Goal: Task Accomplishment & Management: Use online tool/utility

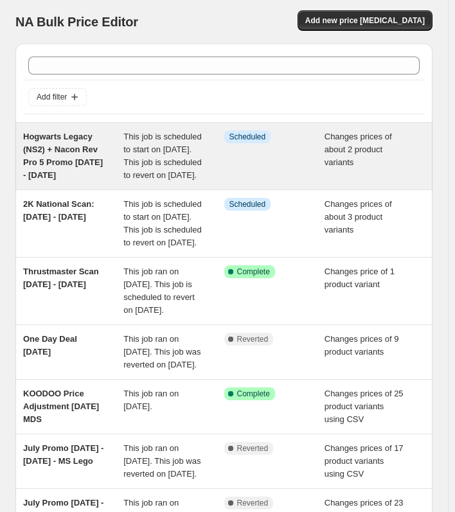
click at [57, 161] on span "Hogwarts Legacy (NS2) + Nacon Rev Pro 5 Promo [DATE] - [DATE]" at bounding box center [63, 156] width 80 height 48
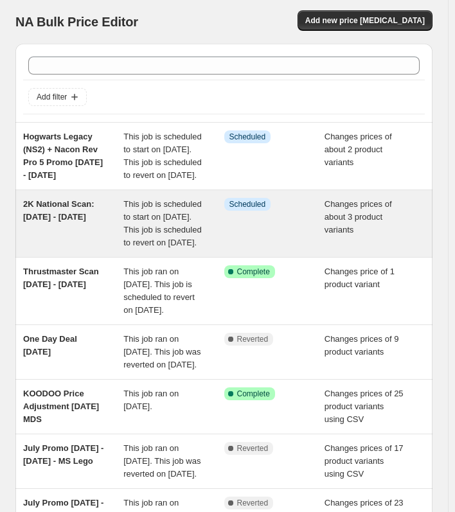
click at [162, 244] on span "This job is scheduled to start on [DATE]. This job is scheduled to revert on [D…" at bounding box center [162, 223] width 78 height 48
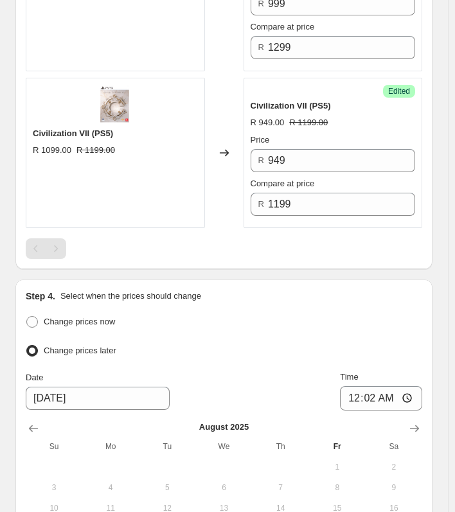
scroll to position [1349, 0]
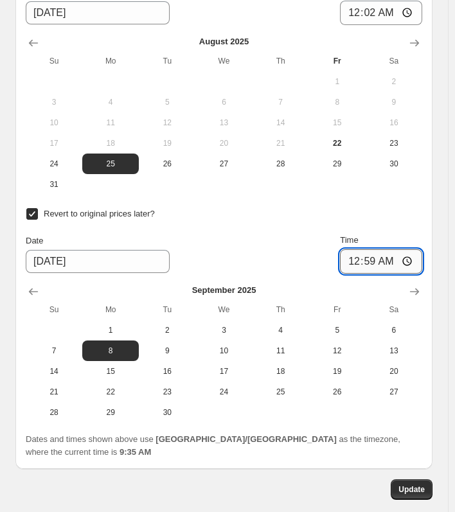
click at [396, 252] on input "00:59" at bounding box center [381, 261] width 82 height 24
type input "00:57"
click at [421, 484] on span "Update" at bounding box center [411, 489] width 26 height 10
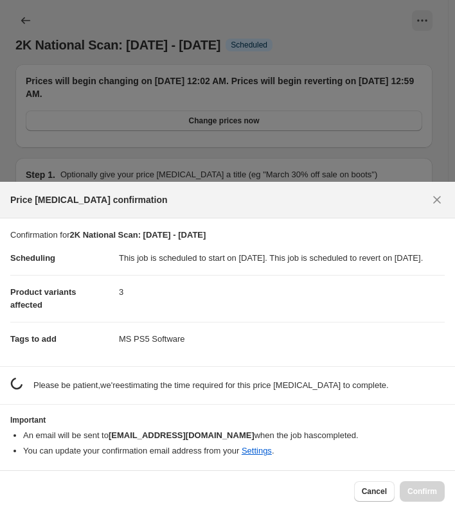
scroll to position [0, 0]
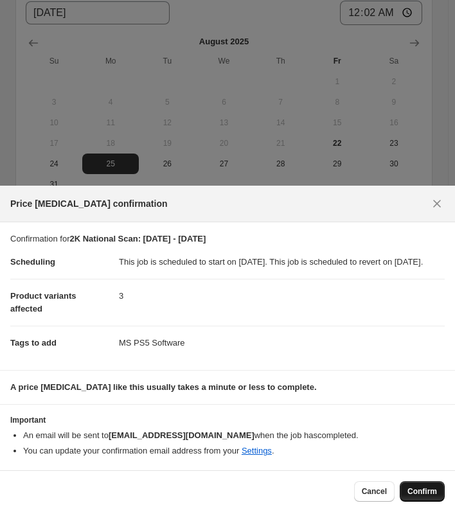
click at [423, 492] on span "Confirm" at bounding box center [422, 491] width 30 height 10
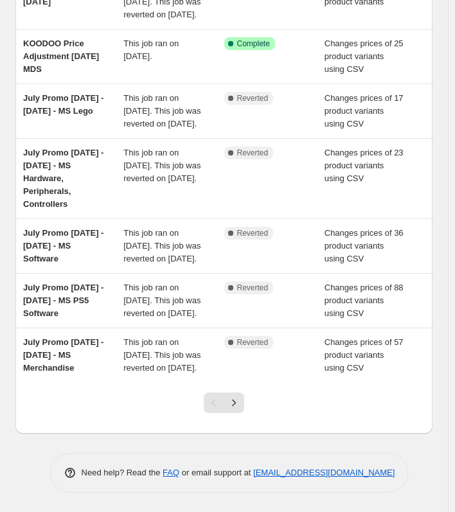
scroll to position [479, 0]
click at [233, 396] on button "Next" at bounding box center [234, 403] width 21 height 21
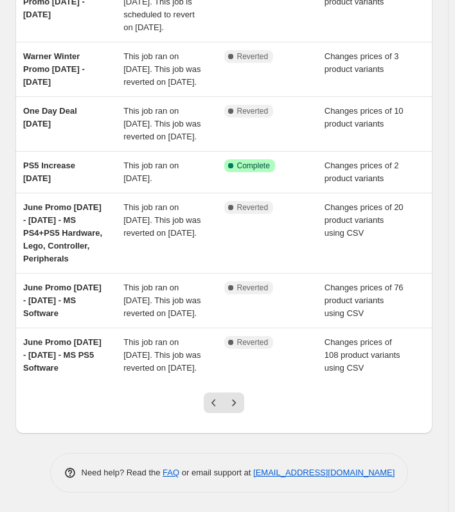
scroll to position [402, 0]
click at [238, 401] on icon "Next" at bounding box center [233, 402] width 13 height 13
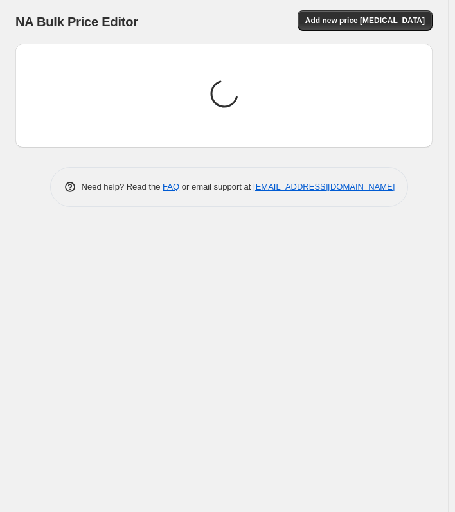
scroll to position [0, 0]
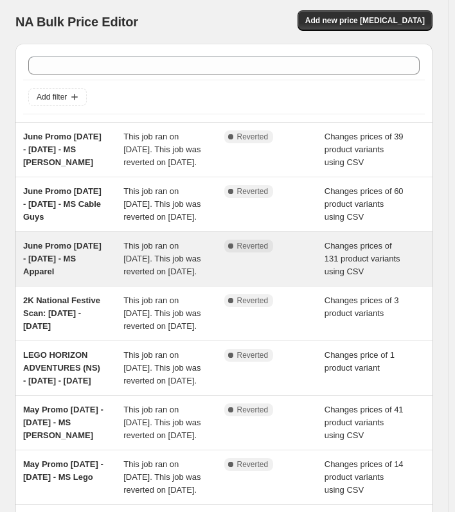
click at [60, 275] on span "June Promo [DATE] - [DATE] - MS Apparel" at bounding box center [62, 258] width 78 height 35
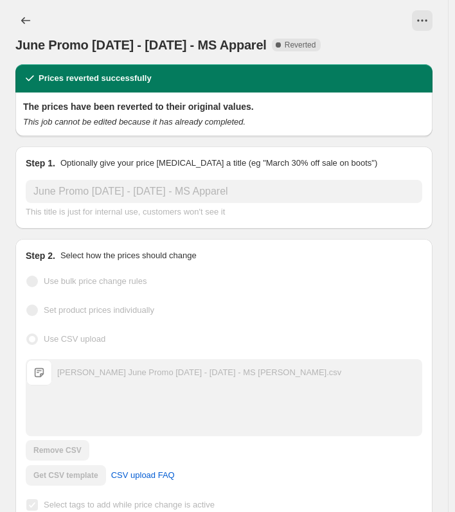
click at [0, 191] on html "Home Settings Plans Skip to content June Promo [DATE] - [DATE] - MS Apparel. Th…" at bounding box center [227, 256] width 455 height 512
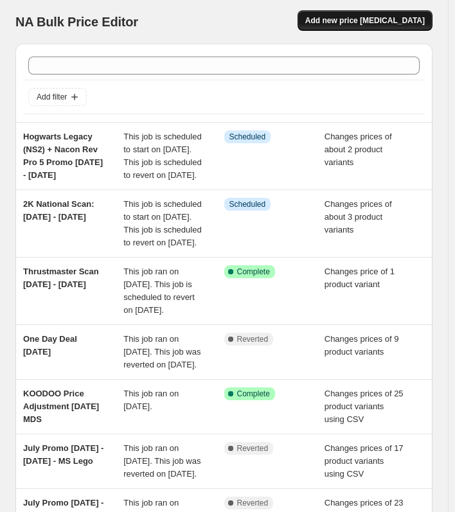
click at [374, 17] on span "Add new price [MEDICAL_DATA]" at bounding box center [364, 20] width 119 height 10
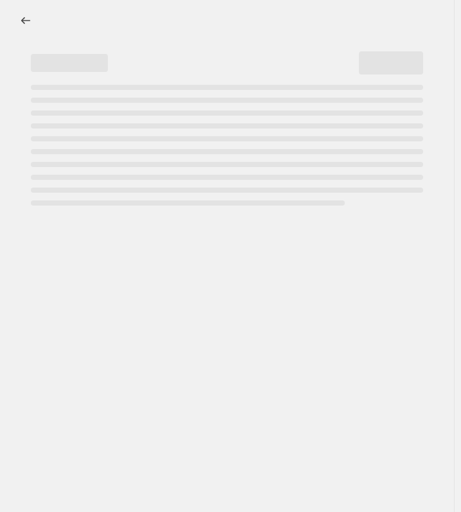
select select "percentage"
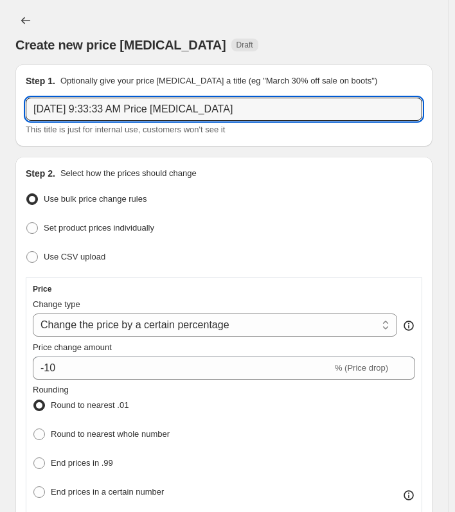
drag, startPoint x: 240, startPoint y: 109, endPoint x: -90, endPoint y: 111, distance: 329.6
click at [0, 111] on html "Home Settings Plans Skip to content Create new price [MEDICAL_DATA]. This page …" at bounding box center [227, 256] width 455 height 512
paste input "June Promo [DATE] - [DATE] - MS Apparel"
drag, startPoint x: 53, startPoint y: 107, endPoint x: -107, endPoint y: 103, distance: 160.0
click at [0, 103] on html "Home Settings Plans Skip to content Create new price [MEDICAL_DATA]. This page …" at bounding box center [227, 256] width 455 height 512
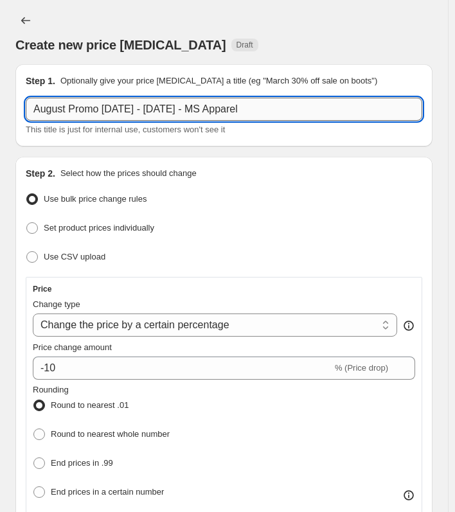
click at [105, 107] on input "August Promo [DATE] - [DATE] - MS Apparel" at bounding box center [224, 109] width 396 height 23
click at [146, 108] on input "August Promo [DATE] - [DATE] - MS Apparel" at bounding box center [224, 109] width 396 height 23
click at [288, 111] on input "August Promo [DATE] - [DATE] - MS Apparel" at bounding box center [224, 109] width 396 height 23
click at [208, 109] on input "August Promo [DATE] - [DATE] - MS Apparel" at bounding box center [224, 109] width 396 height 23
drag, startPoint x: 208, startPoint y: 106, endPoint x: 404, endPoint y: 110, distance: 196.0
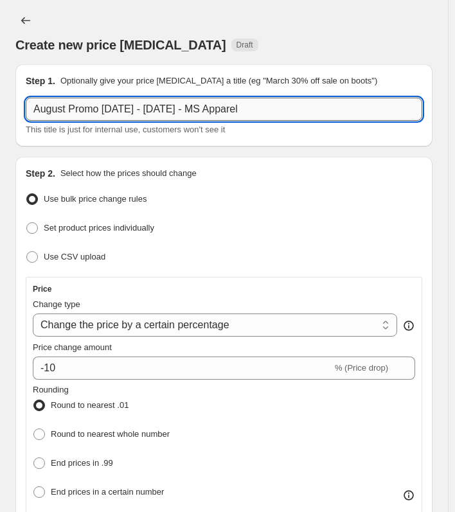
click at [404, 110] on input "August Promo [DATE] - [DATE] - MS Apparel" at bounding box center [224, 109] width 396 height 23
paste input "Hardware PS5"
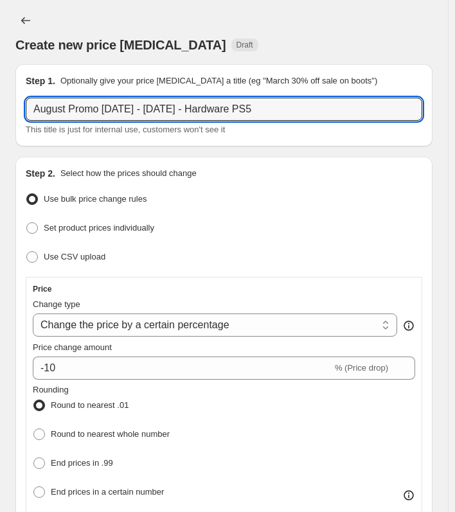
type input "August Promo [DATE] - [DATE] - Hardware PS5"
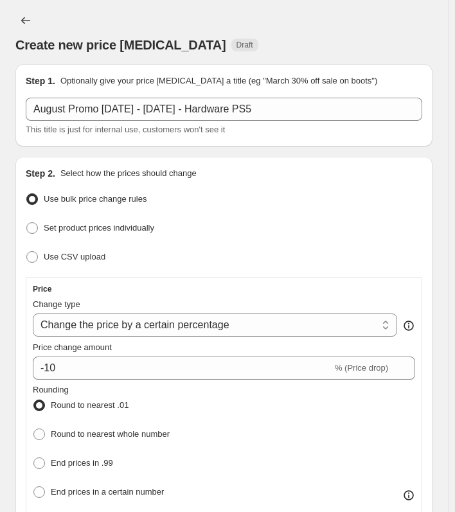
click at [57, 243] on ul "Use bulk price change rules Set product prices individually Use CSV upload" at bounding box center [224, 228] width 396 height 76
click at [41, 251] on label "Use CSV upload" at bounding box center [66, 257] width 80 height 18
click at [27, 251] on input "Use CSV upload" at bounding box center [26, 251] width 1 height 1
radio input "true"
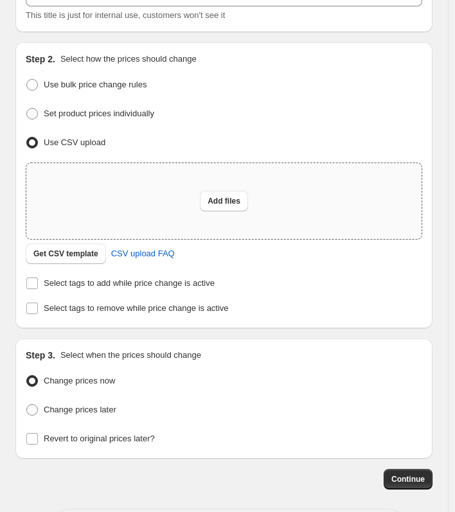
scroll to position [128, 0]
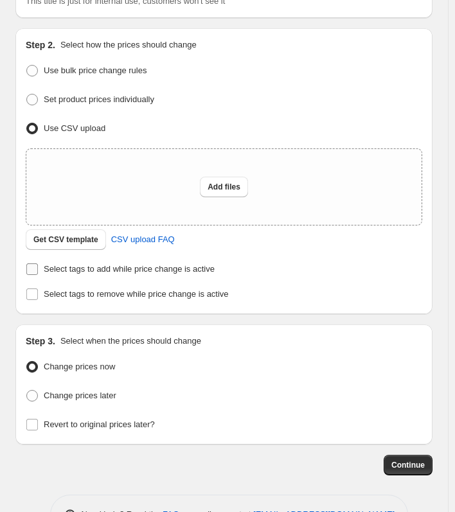
click at [55, 266] on span "Select tags to add while price change is active" at bounding box center [129, 269] width 171 height 10
click at [38, 266] on input "Select tags to add while price change is active" at bounding box center [32, 269] width 12 height 12
checkbox input "true"
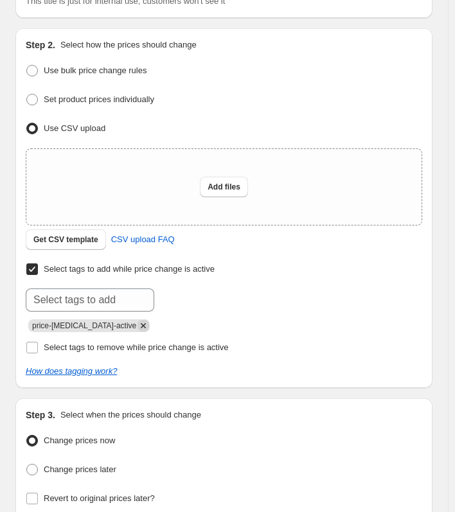
click at [141, 325] on icon "Remove price-change-job-active" at bounding box center [143, 325] width 5 height 5
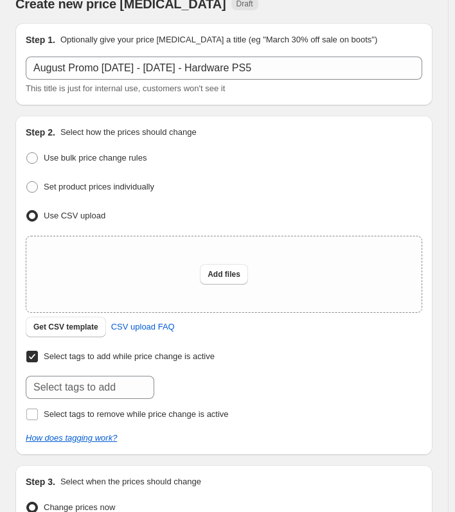
scroll to position [26, 0]
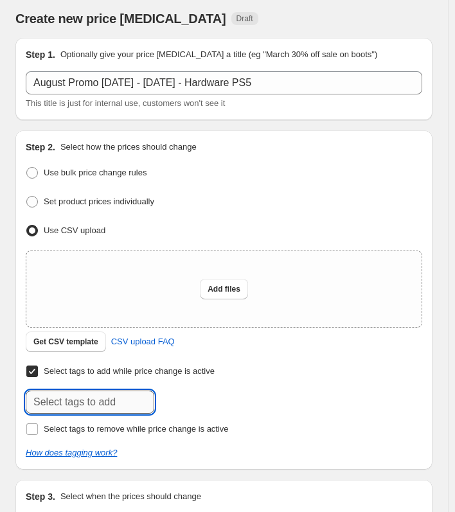
click at [66, 402] on input "text" at bounding box center [90, 402] width 128 height 23
paste input "MS Hardware PS5"
type input "MS Hardware PS5"
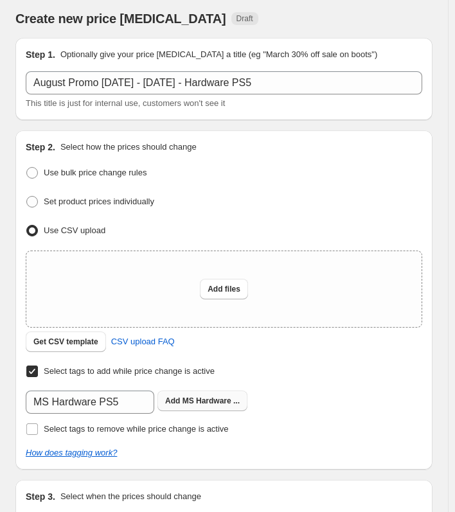
click at [170, 398] on b "Add" at bounding box center [172, 400] width 15 height 9
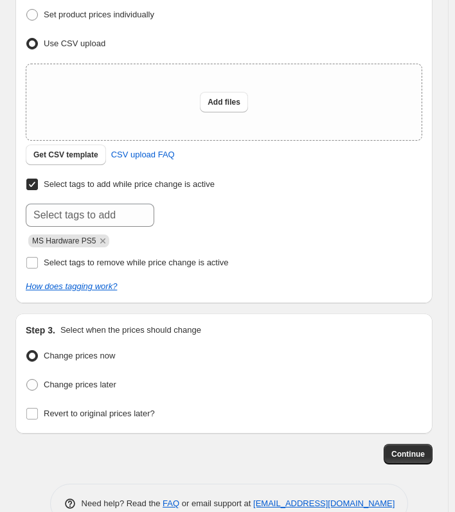
scroll to position [240, 0]
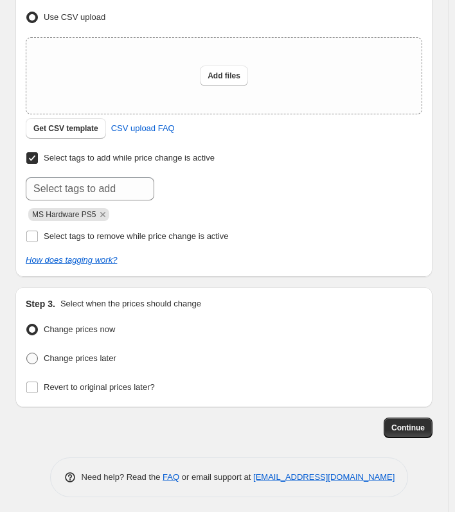
click at [30, 353] on span at bounding box center [32, 359] width 12 height 12
click at [27, 353] on input "Change prices later" at bounding box center [26, 353] width 1 height 1
radio input "true"
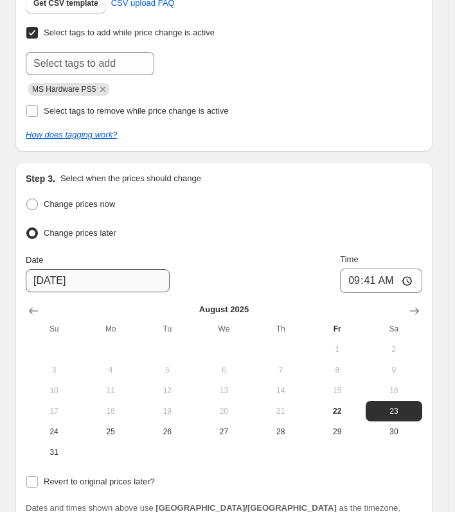
scroll to position [368, 0]
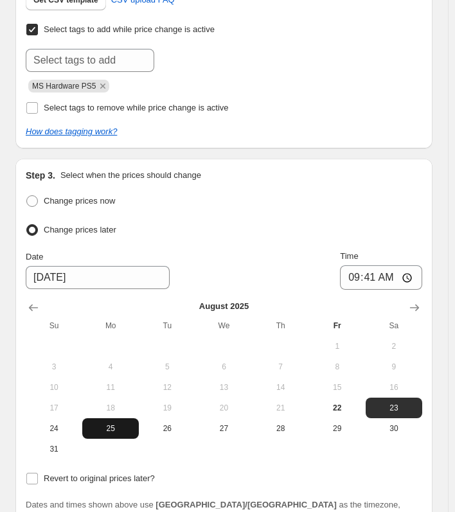
click at [112, 418] on button "25" at bounding box center [110, 428] width 57 height 21
type input "[DATE]"
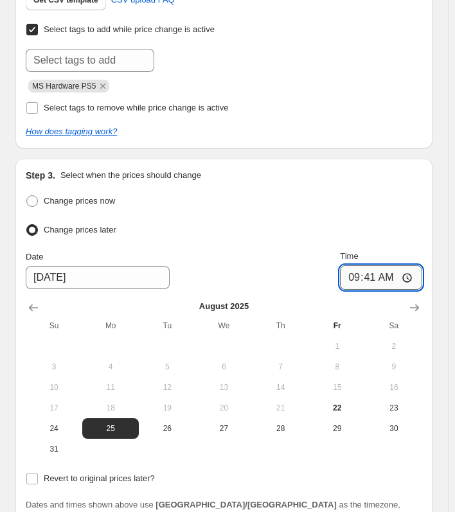
click at [377, 277] on input "09:41" at bounding box center [381, 277] width 82 height 24
type input "00:06"
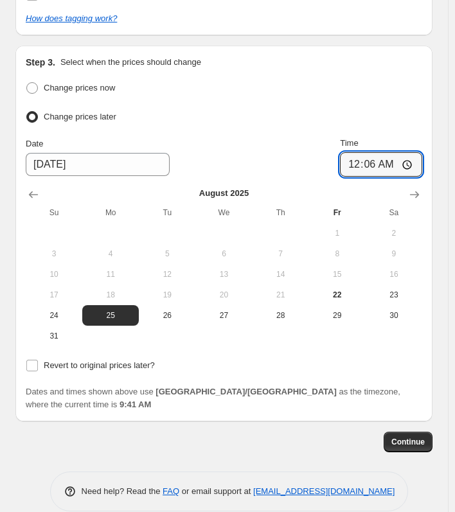
scroll to position [482, 0]
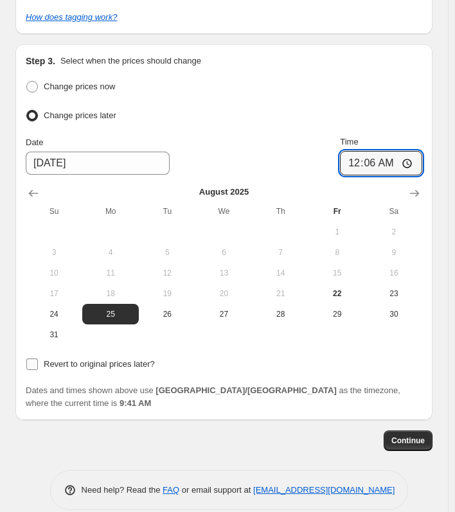
click at [30, 359] on input "Revert to original prices later?" at bounding box center [32, 364] width 12 height 12
checkbox input "true"
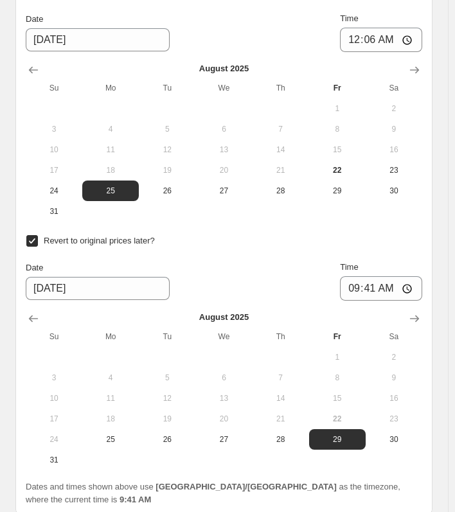
scroll to position [611, 0]
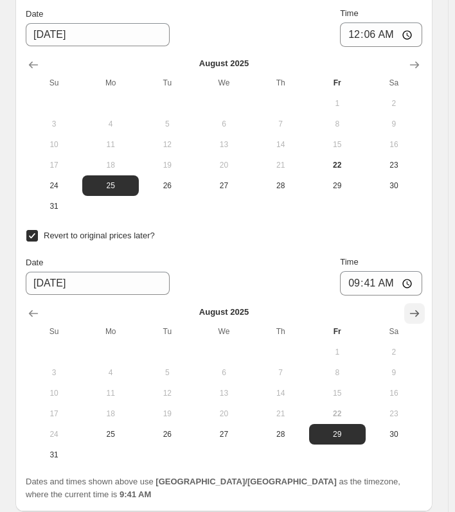
click at [416, 312] on icon "Show next month, September 2025" at bounding box center [414, 313] width 13 height 13
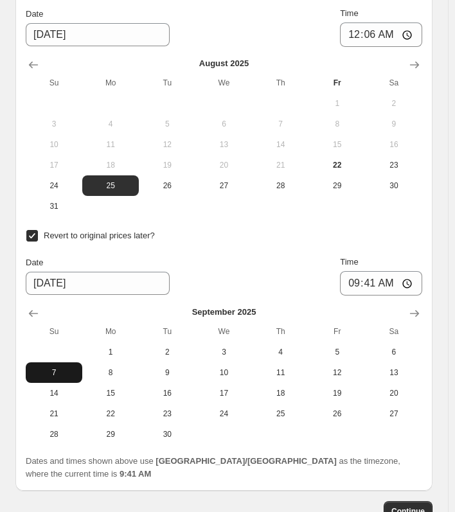
click at [52, 367] on span "7" at bounding box center [54, 372] width 46 height 10
type input "[DATE]"
click at [384, 278] on input "09:41" at bounding box center [381, 283] width 82 height 24
type input "23:59"
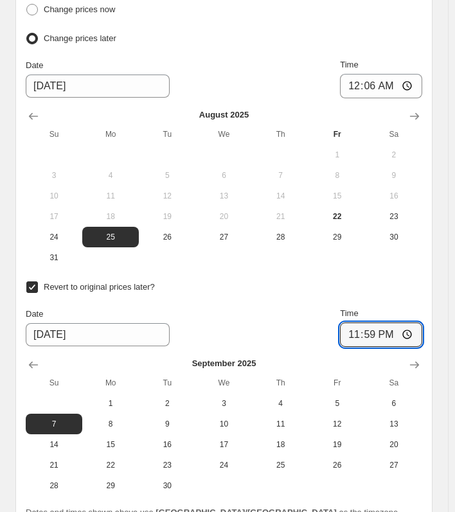
scroll to position [707, 0]
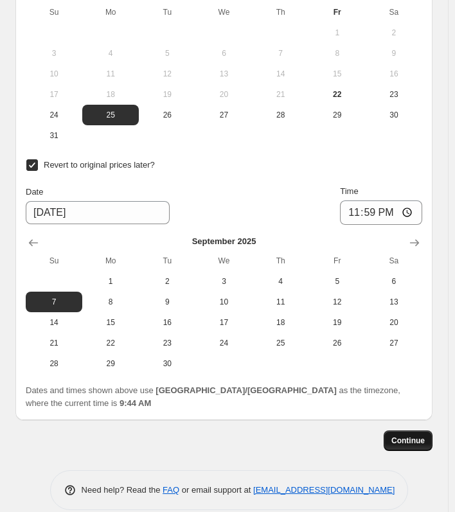
click at [407, 436] on span "Continue" at bounding box center [407, 441] width 33 height 10
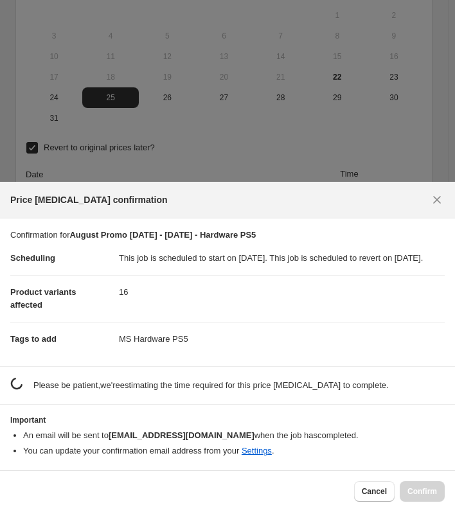
scroll to position [0, 0]
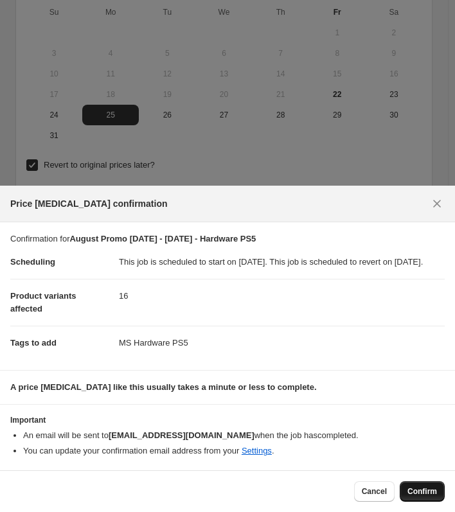
click at [420, 488] on span "Confirm" at bounding box center [422, 491] width 30 height 10
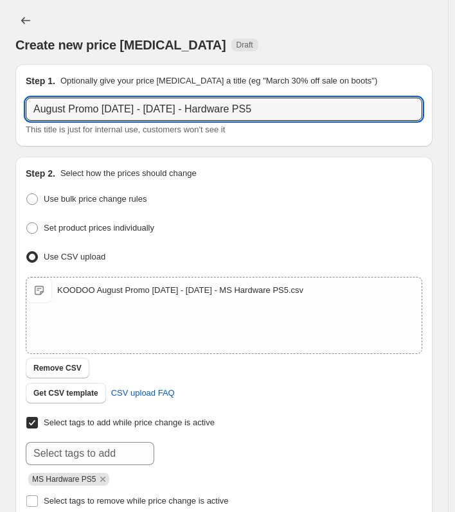
drag, startPoint x: 313, startPoint y: 114, endPoint x: -91, endPoint y: 114, distance: 404.1
click at [0, 114] on html "Home Settings Plans Skip to content Create new price [MEDICAL_DATA]. This page …" at bounding box center [227, 256] width 455 height 512
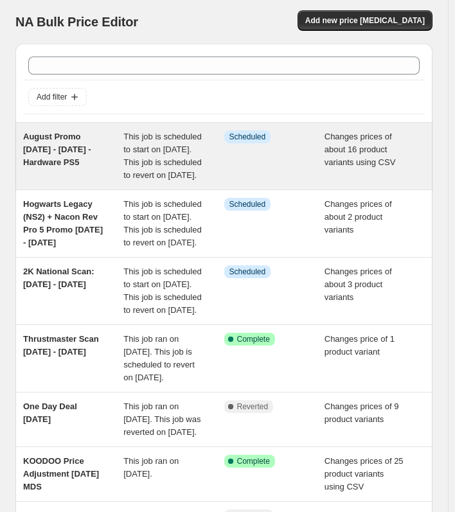
click at [48, 141] on span "August Promo [DATE] - [DATE] - Hardware PS5" at bounding box center [57, 149] width 68 height 35
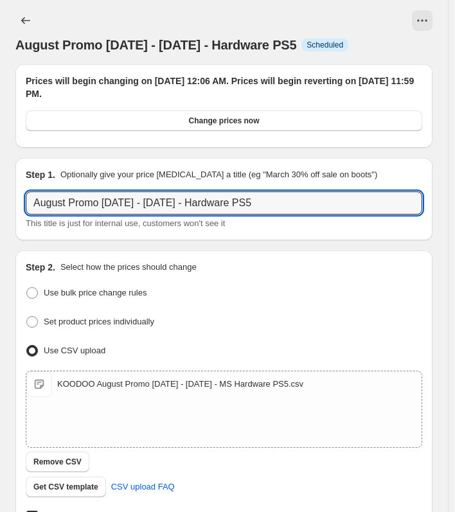
drag, startPoint x: 284, startPoint y: 205, endPoint x: -80, endPoint y: 205, distance: 364.3
click at [0, 205] on html "Home Settings Plans Skip to content August Promo [DATE] - [DATE] - Hardware PS5…" at bounding box center [227, 256] width 455 height 512
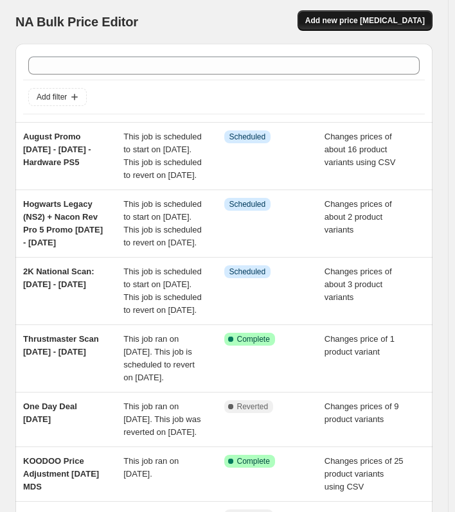
click at [357, 22] on span "Add new price [MEDICAL_DATA]" at bounding box center [364, 20] width 119 height 10
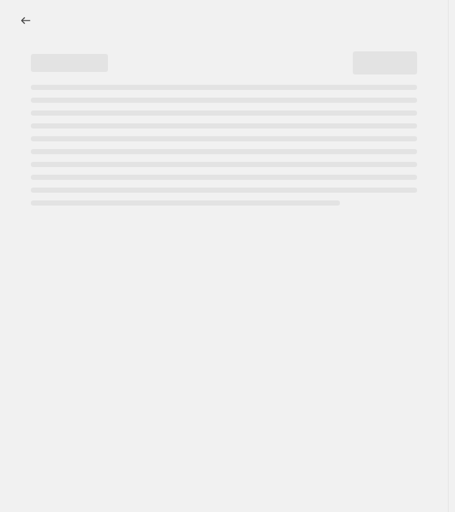
select select "percentage"
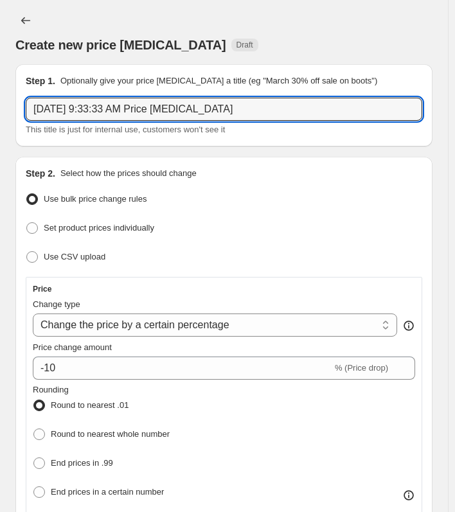
drag, startPoint x: 262, startPoint y: 114, endPoint x: -151, endPoint y: 112, distance: 413.1
click at [0, 112] on html "Home Settings Plans Skip to content Create new price [MEDICAL_DATA]. This page …" at bounding box center [227, 256] width 455 height 512
paste input "ust Promo [DATE] - [DATE] - Hardware PS5"
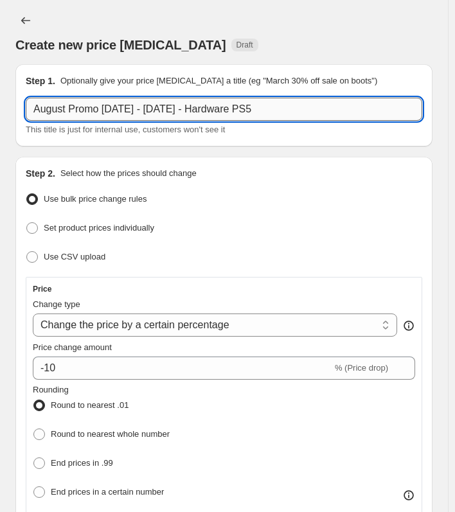
drag, startPoint x: 209, startPoint y: 109, endPoint x: 381, endPoint y: 109, distance: 172.2
click at [381, 109] on input "August Promo [DATE] - [DATE] - Hardware PS5" at bounding box center [224, 109] width 396 height 23
paste input "MS [PERSON_NAME]"
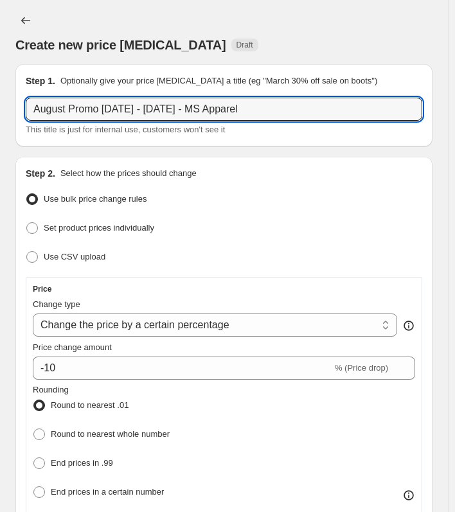
scroll to position [64, 0]
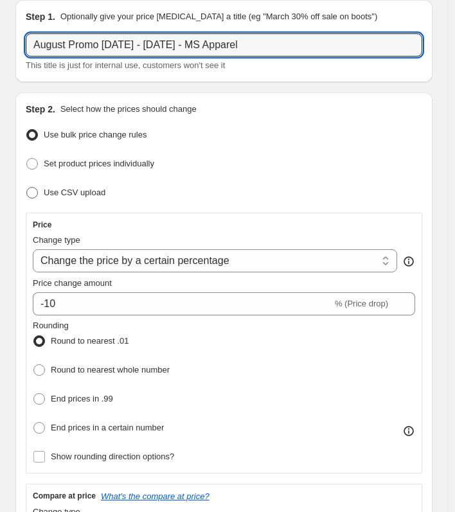
type input "August Promo [DATE] - [DATE] - MS Apparel"
click at [42, 190] on label "Use CSV upload" at bounding box center [66, 193] width 80 height 18
click at [27, 188] on input "Use CSV upload" at bounding box center [26, 187] width 1 height 1
radio input "true"
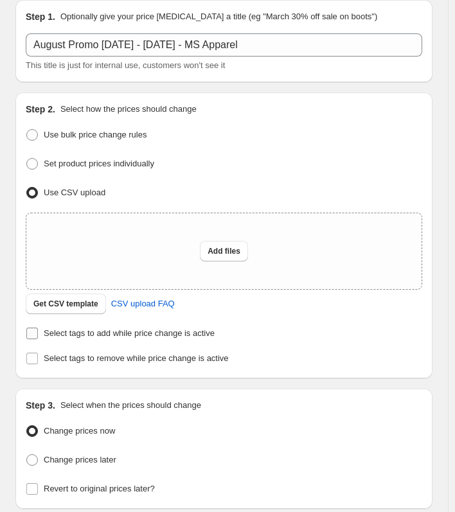
click at [49, 332] on span "Select tags to add while price change is active" at bounding box center [129, 333] width 171 height 10
click at [38, 332] on input "Select tags to add while price change is active" at bounding box center [32, 334] width 12 height 12
checkbox input "true"
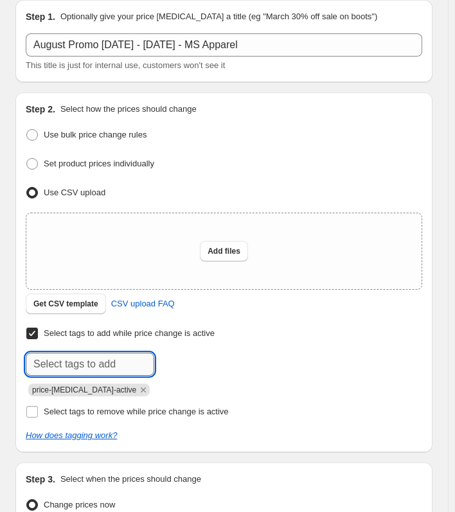
click at [49, 366] on input "text" at bounding box center [90, 364] width 128 height 23
paste input "MS [PERSON_NAME]"
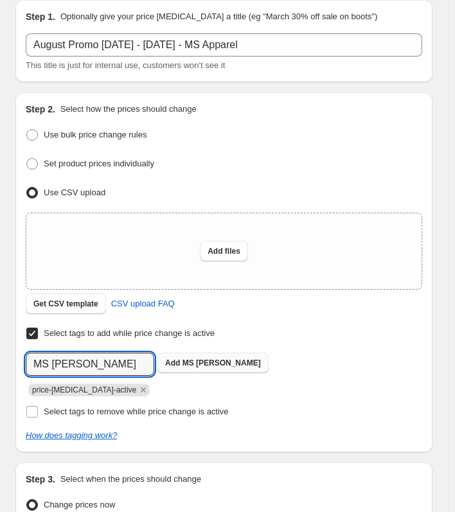
type input "MS [PERSON_NAME]"
click at [168, 360] on b "Add" at bounding box center [172, 362] width 15 height 9
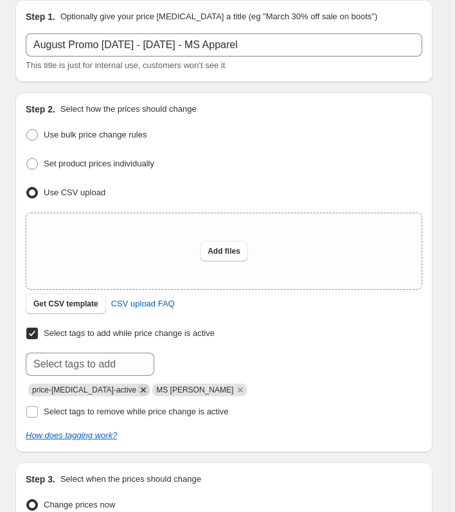
click at [137, 387] on icon "Remove price-change-job-active" at bounding box center [143, 390] width 12 height 12
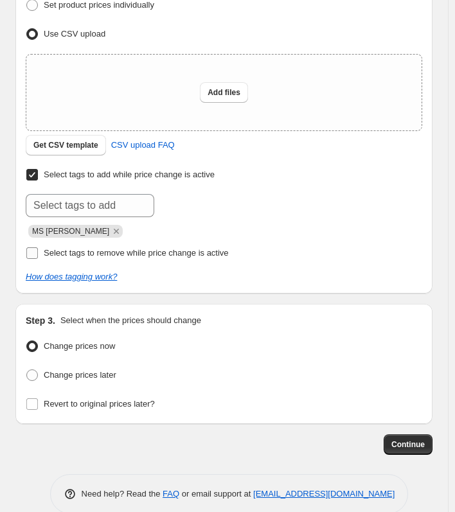
scroll to position [240, 0]
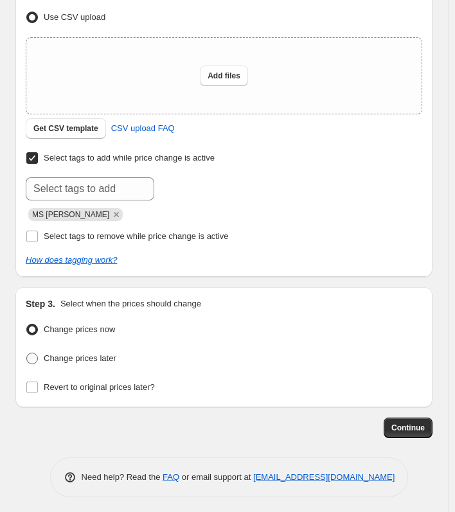
click at [49, 355] on span "Change prices later" at bounding box center [80, 358] width 73 height 10
click at [27, 353] on input "Change prices later" at bounding box center [26, 353] width 1 height 1
radio input "true"
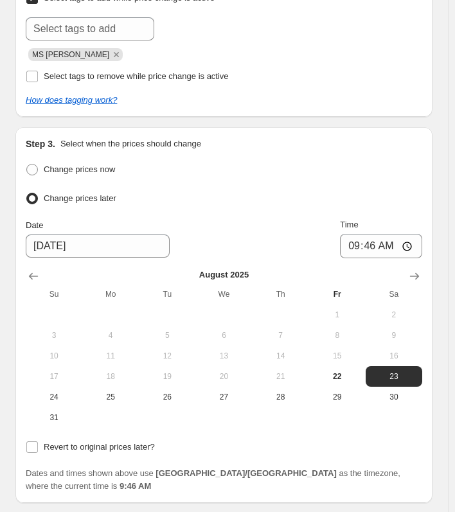
scroll to position [432, 0]
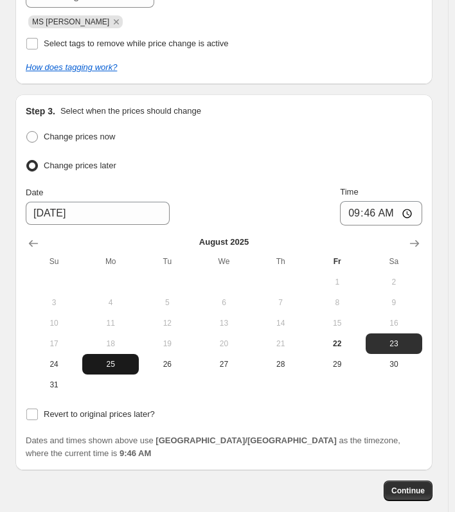
click at [107, 359] on span "25" at bounding box center [110, 364] width 46 height 10
type input "[DATE]"
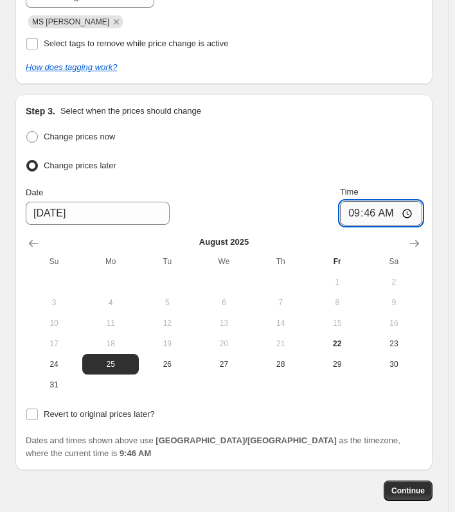
click at [375, 215] on input "09:46" at bounding box center [381, 213] width 82 height 24
type input "00:08"
click at [35, 409] on input "Revert to original prices later?" at bounding box center [32, 415] width 12 height 12
checkbox input "true"
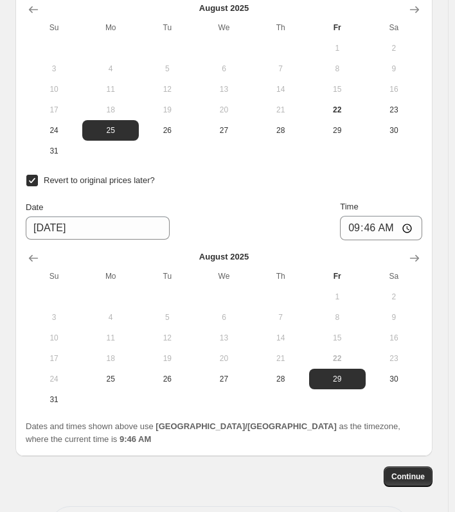
scroll to position [689, 0]
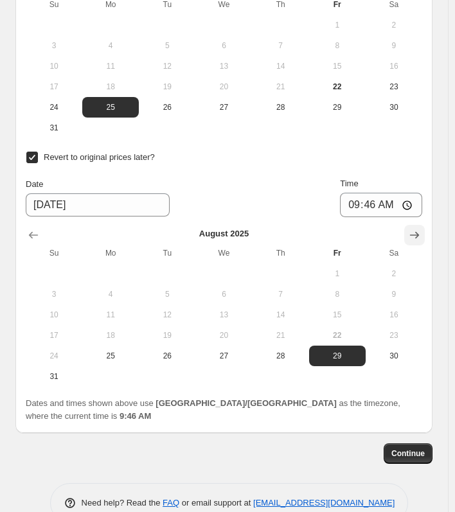
click at [419, 232] on icon "Show next month, September 2025" at bounding box center [414, 235] width 9 height 7
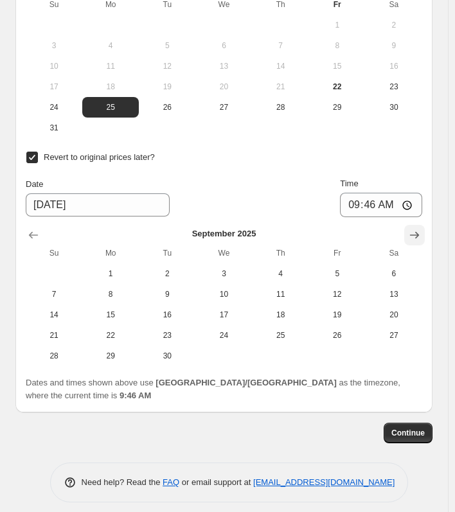
scroll to position [682, 0]
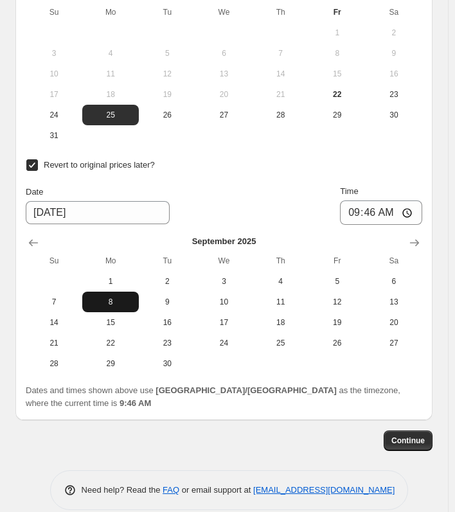
click at [126, 299] on span "8" at bounding box center [110, 302] width 46 height 10
type input "[DATE]"
click at [378, 213] on input "09:46" at bounding box center [381, 212] width 82 height 24
type input "00:08"
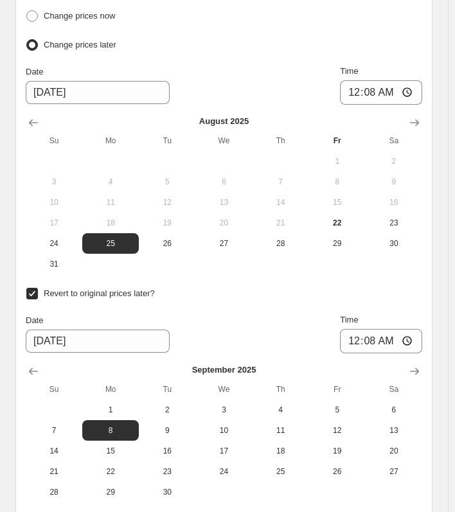
scroll to position [642, 0]
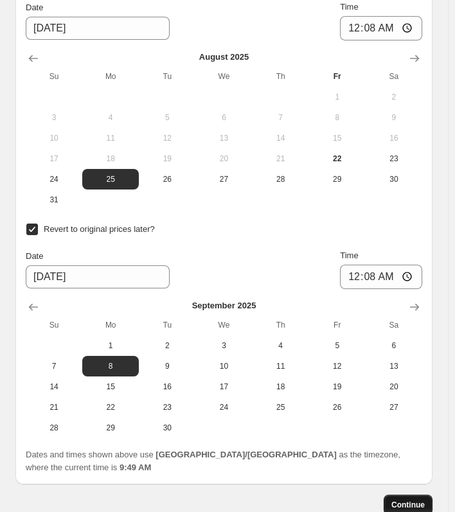
click at [417, 500] on span "Continue" at bounding box center [407, 505] width 33 height 10
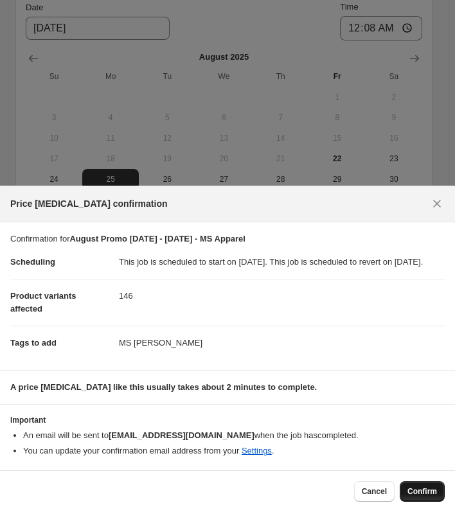
click at [420, 492] on span "Confirm" at bounding box center [422, 491] width 30 height 10
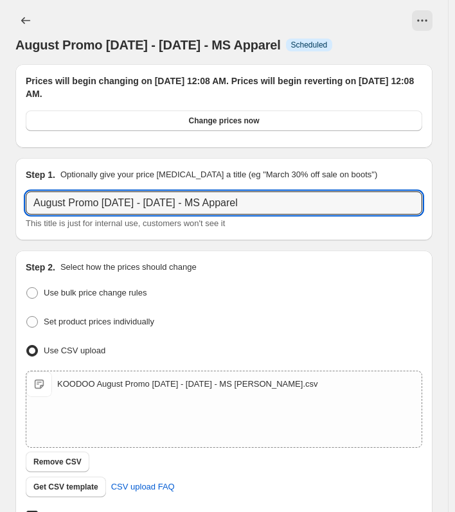
drag, startPoint x: 284, startPoint y: 206, endPoint x: -111, endPoint y: 204, distance: 395.1
click at [0, 204] on html "Home Settings Plans Skip to content August Promo [DATE] - [DATE] - MS Apparel. …" at bounding box center [227, 256] width 455 height 512
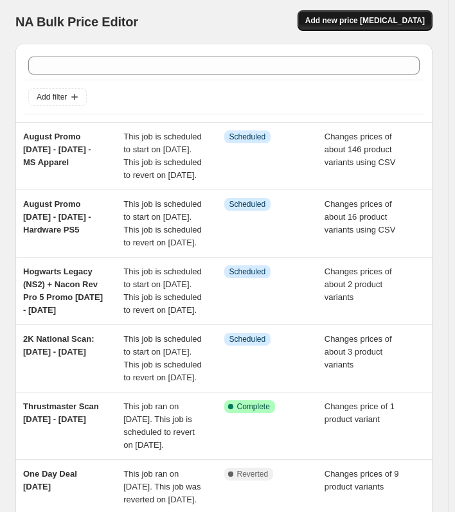
click at [346, 22] on span "Add new price [MEDICAL_DATA]" at bounding box center [364, 20] width 119 height 10
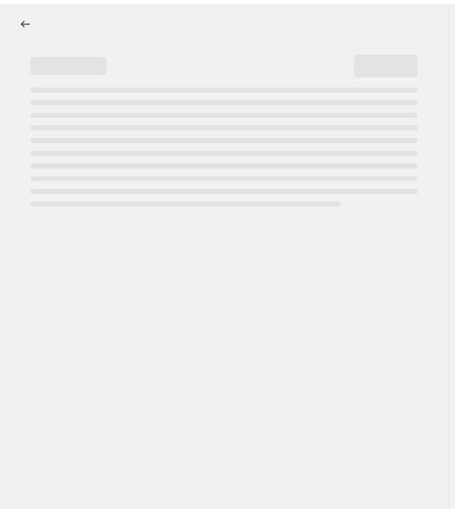
select select "percentage"
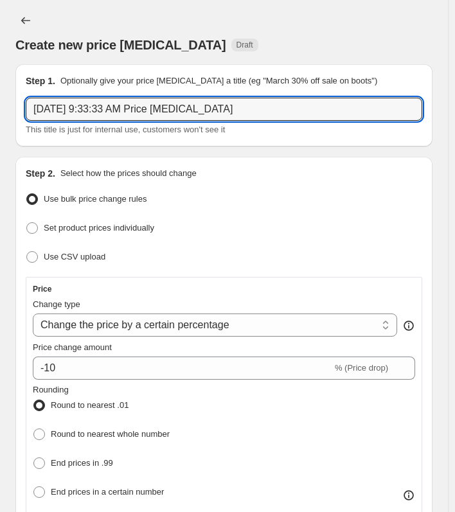
drag, startPoint x: 258, startPoint y: 111, endPoint x: -155, endPoint y: 111, distance: 413.1
click at [0, 111] on html "Home Settings Plans Skip to content Create new price [MEDICAL_DATA]. This page …" at bounding box center [227, 256] width 455 height 512
paste input "ust Promo [DATE] - [DATE] - MS Apparel"
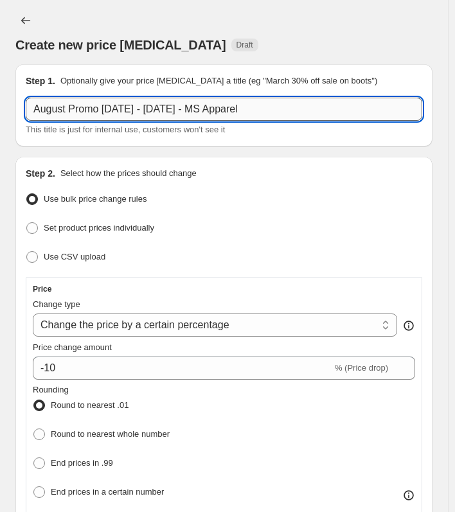
click at [234, 109] on input "August Promo [DATE] - [DATE] - MS Apparel" at bounding box center [224, 109] width 396 height 23
drag, startPoint x: 228, startPoint y: 107, endPoint x: 288, endPoint y: 106, distance: 59.8
click at [288, 106] on input "August Promo [DATE] - [DATE] - MS Apparel" at bounding box center [224, 109] width 396 height 23
paste input "Cable Guys"
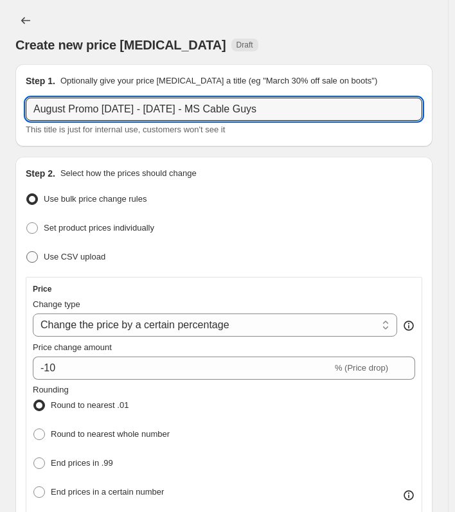
type input "August Promo [DATE] - [DATE] - MS Cable Guys"
click at [41, 256] on label "Use CSV upload" at bounding box center [66, 257] width 80 height 18
click at [27, 252] on input "Use CSV upload" at bounding box center [26, 251] width 1 height 1
radio input "true"
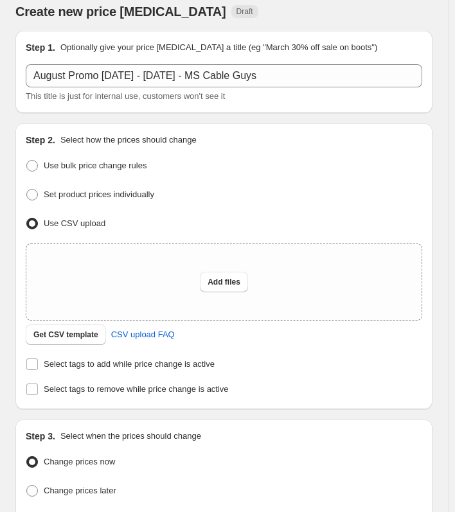
scroll to position [64, 0]
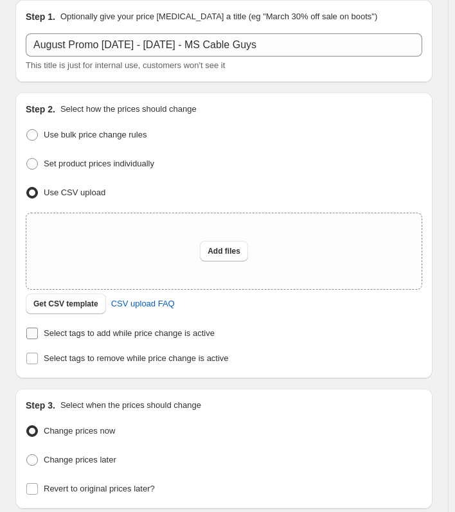
click at [33, 330] on input "Select tags to add while price change is active" at bounding box center [32, 334] width 12 height 12
checkbox input "true"
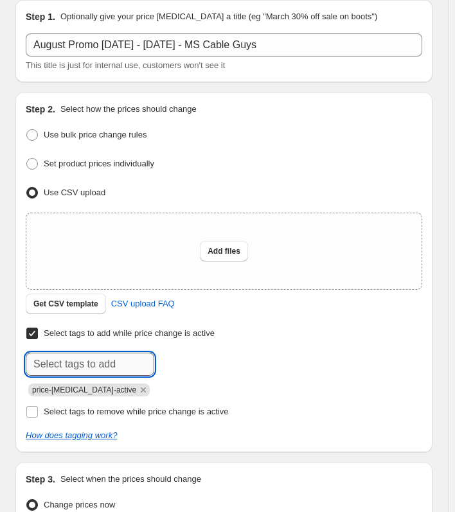
click at [69, 359] on input "text" at bounding box center [90, 364] width 128 height 23
paste input "Cable Guys"
type input "Cable Guys"
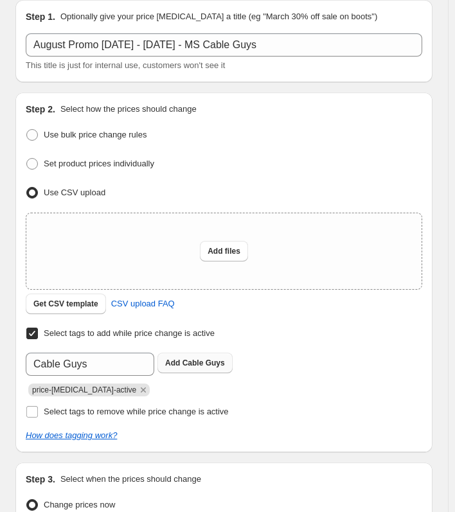
click at [179, 359] on b "Add" at bounding box center [172, 362] width 15 height 9
click at [137, 385] on icon "Remove price-change-job-active" at bounding box center [143, 390] width 12 height 12
click at [75, 385] on icon "Remove Cable Guys" at bounding box center [80, 390] width 12 height 12
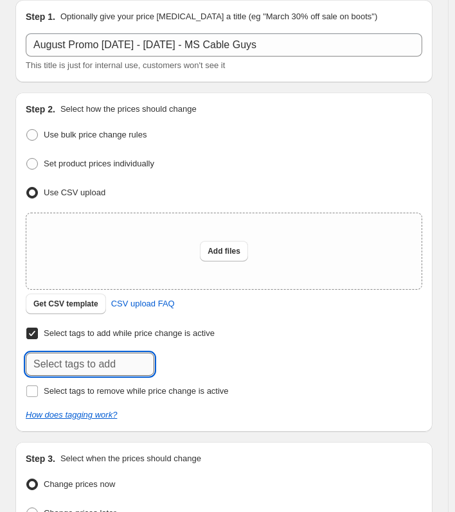
click at [123, 357] on input "text" at bounding box center [90, 364] width 128 height 23
paste input "MS Cable Guys"
type input "MS Cable Guys"
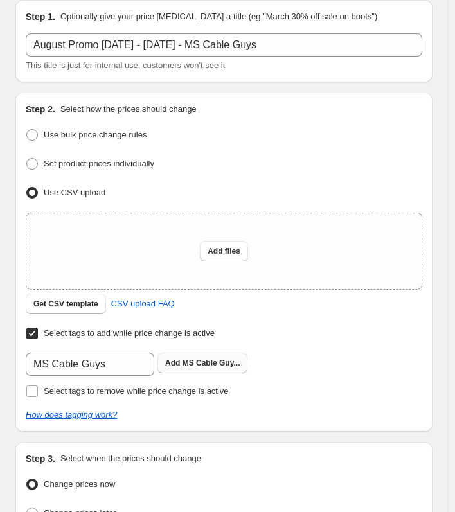
click at [175, 359] on b "Add" at bounding box center [172, 362] width 15 height 9
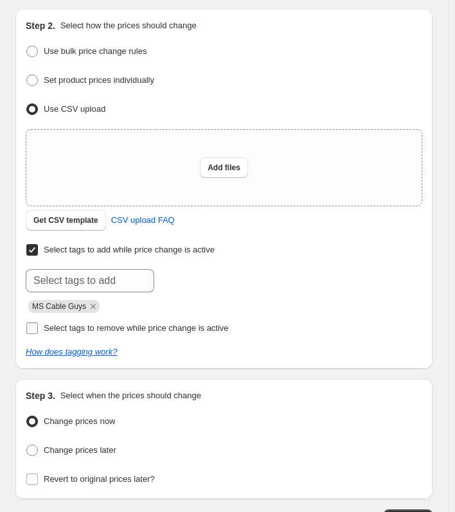
scroll to position [240, 0]
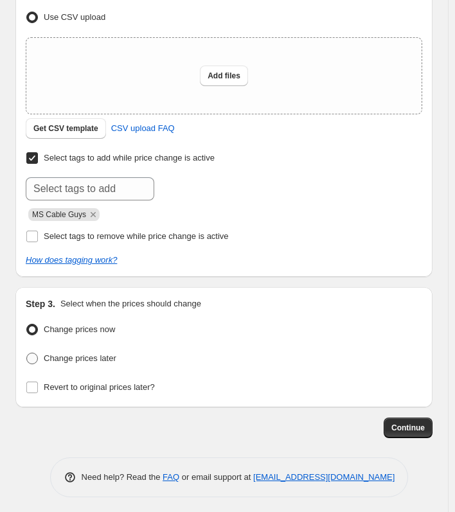
click at [68, 357] on span "Change prices later" at bounding box center [80, 358] width 73 height 10
click at [27, 353] on input "Change prices later" at bounding box center [26, 353] width 1 height 1
radio input "true"
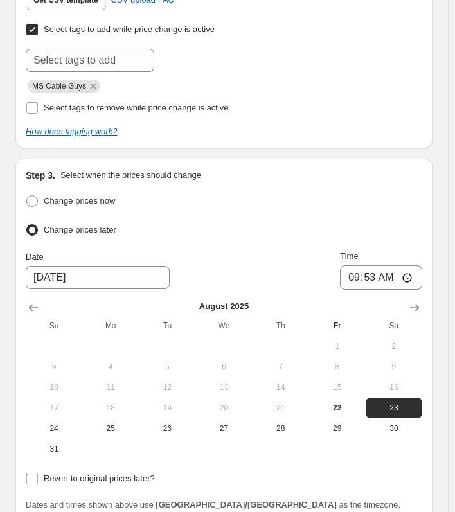
scroll to position [432, 0]
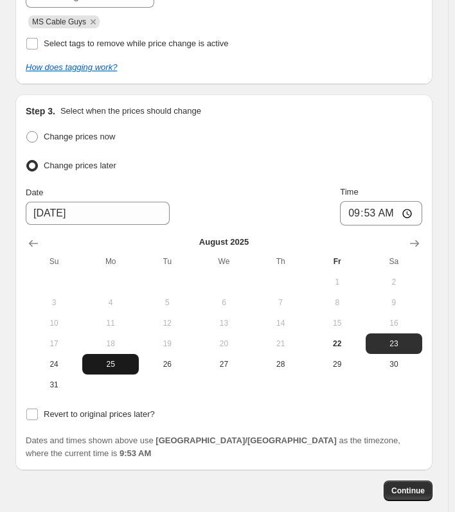
click at [117, 364] on span "25" at bounding box center [110, 364] width 46 height 10
type input "[DATE]"
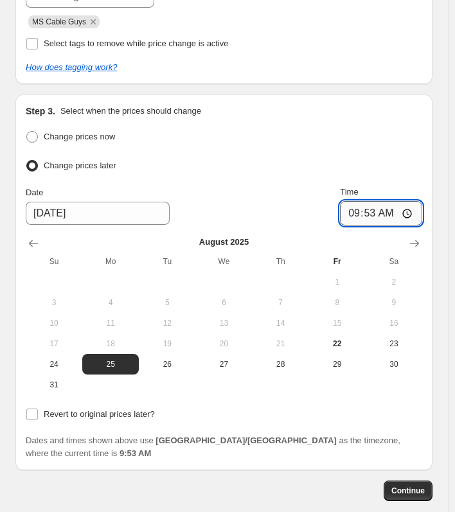
click at [378, 212] on input "09:53" at bounding box center [381, 213] width 82 height 24
type input "00:10"
click at [87, 405] on label "Revert to original prices later?" at bounding box center [90, 414] width 129 height 18
click at [38, 409] on input "Revert to original prices later?" at bounding box center [32, 415] width 12 height 12
checkbox input "true"
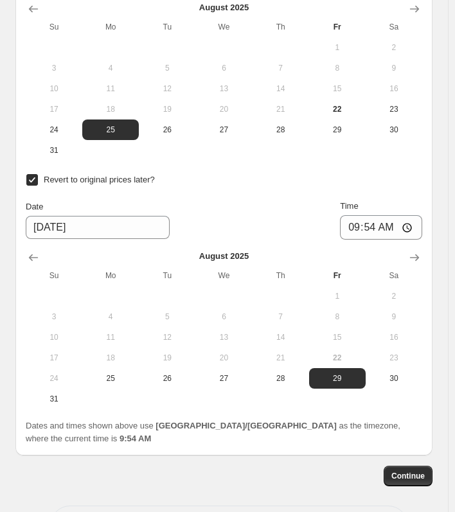
scroll to position [689, 0]
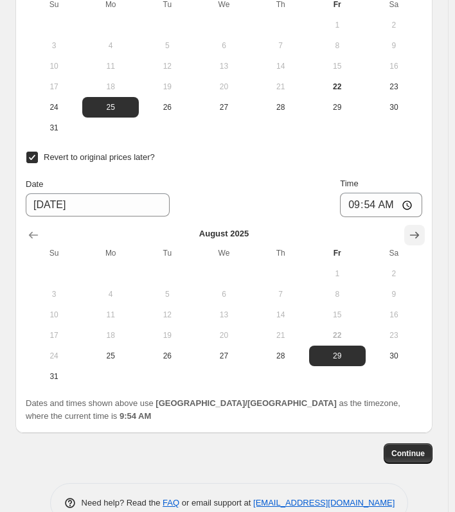
click at [421, 230] on icon "Show next month, September 2025" at bounding box center [414, 235] width 13 height 13
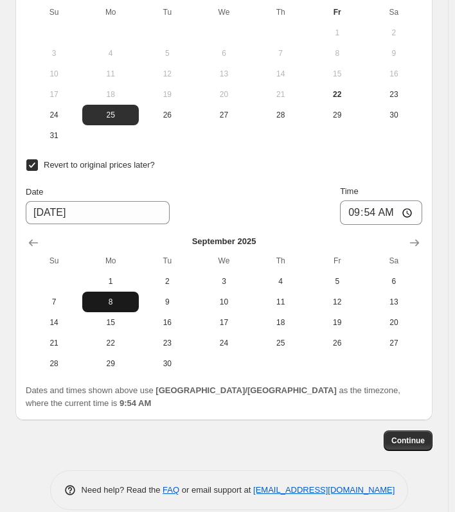
click at [102, 300] on span "8" at bounding box center [110, 302] width 46 height 10
type input "[DATE]"
click at [376, 208] on input "09:54" at bounding box center [381, 212] width 82 height 24
type input "00:10"
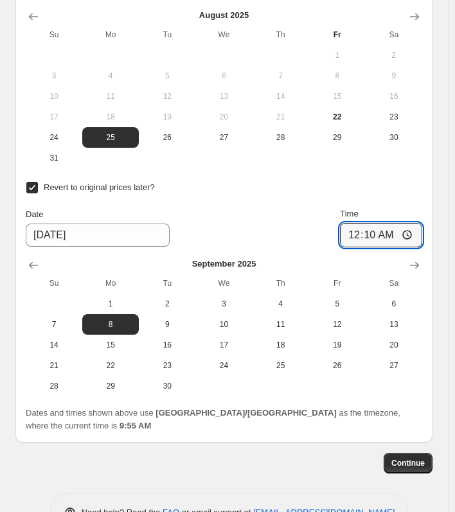
scroll to position [707, 0]
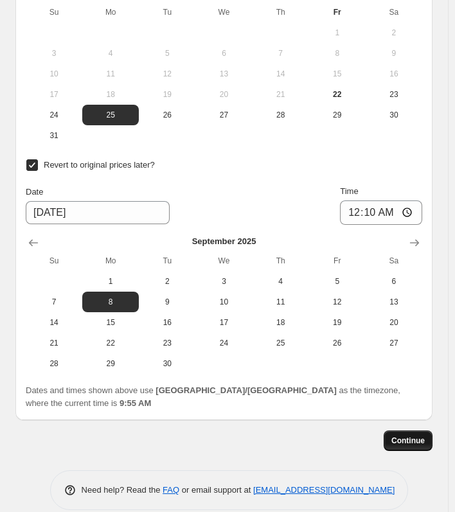
click at [407, 436] on span "Continue" at bounding box center [407, 441] width 33 height 10
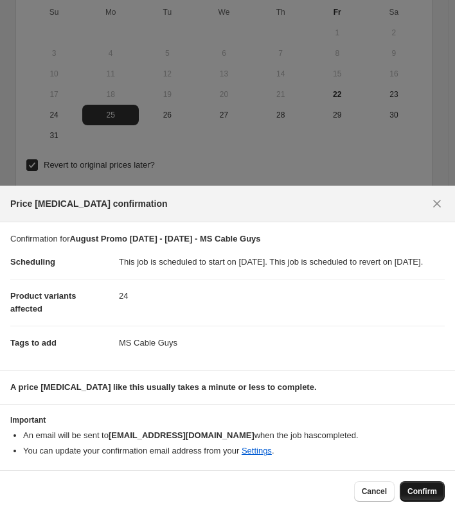
click at [424, 491] on span "Confirm" at bounding box center [422, 491] width 30 height 10
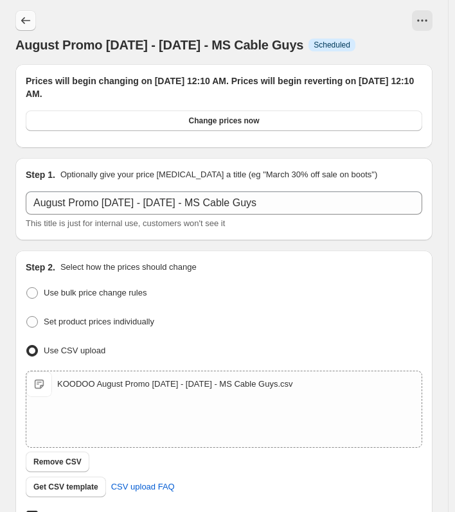
click at [24, 13] on button "Price change jobs" at bounding box center [25, 20] width 21 height 21
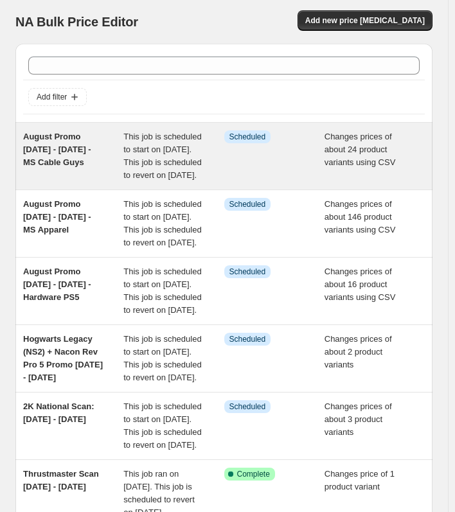
click at [43, 159] on span "August Promo [DATE] - [DATE] - MS Cable Guys" at bounding box center [57, 149] width 68 height 35
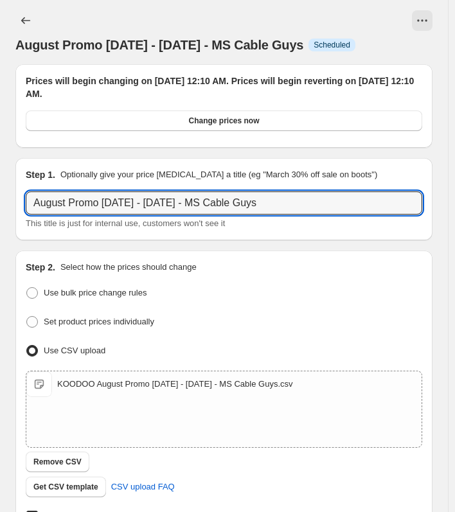
drag, startPoint x: 292, startPoint y: 201, endPoint x: -155, endPoint y: 182, distance: 447.6
click at [0, 182] on html "Home Settings Plans Skip to content August Promo [DATE] - [DATE] - MS Cable Guy…" at bounding box center [227, 256] width 455 height 512
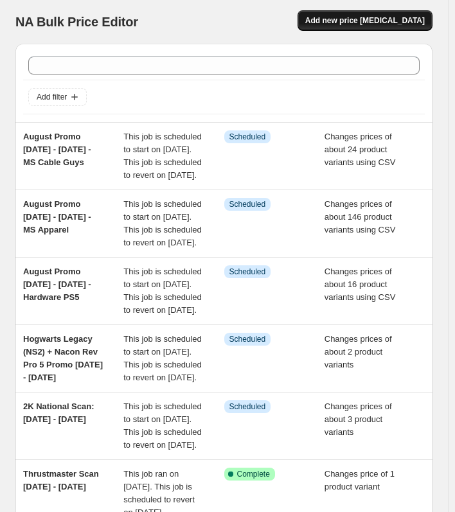
click at [344, 19] on span "Add new price [MEDICAL_DATA]" at bounding box center [364, 20] width 119 height 10
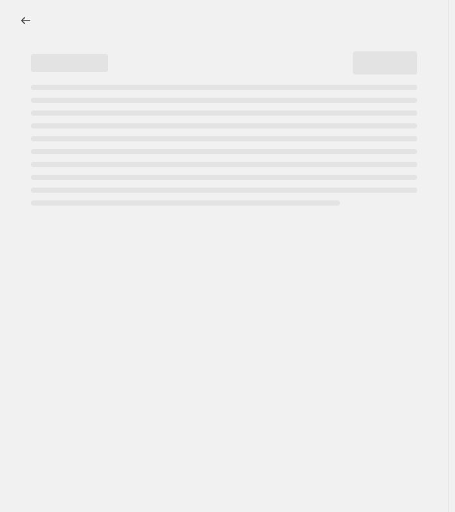
select select "percentage"
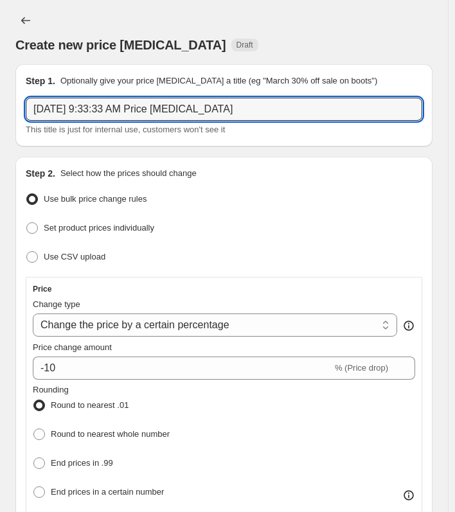
drag, startPoint x: -139, startPoint y: 8, endPoint x: -155, endPoint y: -2, distance: 18.7
click at [0, 0] on html "Home Settings Plans Skip to content Create new price [MEDICAL_DATA]. This page …" at bounding box center [227, 256] width 455 height 512
paste input "ust Promo [DATE] - [DATE] - MS Cable Guys"
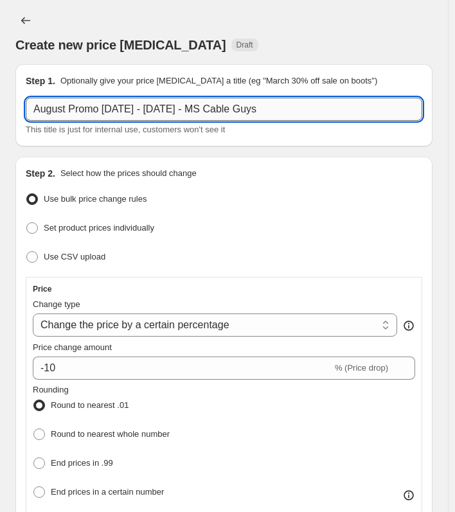
drag, startPoint x: 209, startPoint y: 109, endPoint x: 403, endPoint y: 109, distance: 193.4
click at [403, 109] on input "August Promo [DATE] - [DATE] - MS Cable Guys" at bounding box center [224, 109] width 396 height 23
paste input "Funko"
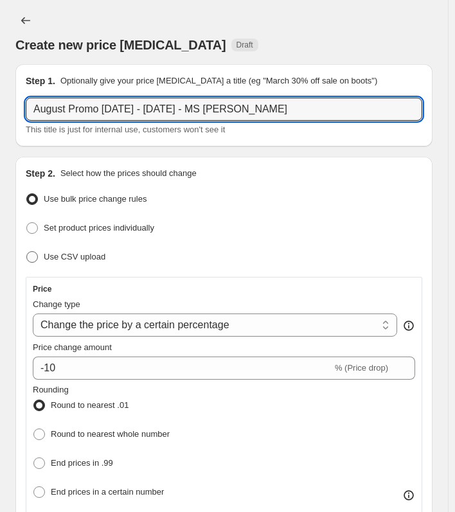
type input "August Promo [DATE] - [DATE] - MS [PERSON_NAME]"
click at [45, 252] on span "Use CSV upload" at bounding box center [75, 257] width 62 height 10
click at [27, 251] on input "Use CSV upload" at bounding box center [26, 251] width 1 height 1
radio input "true"
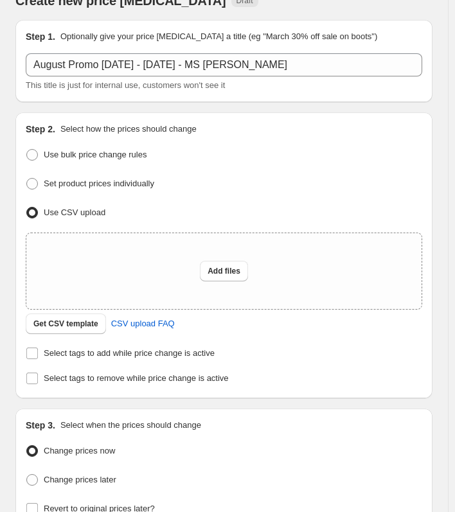
scroll to position [64, 0]
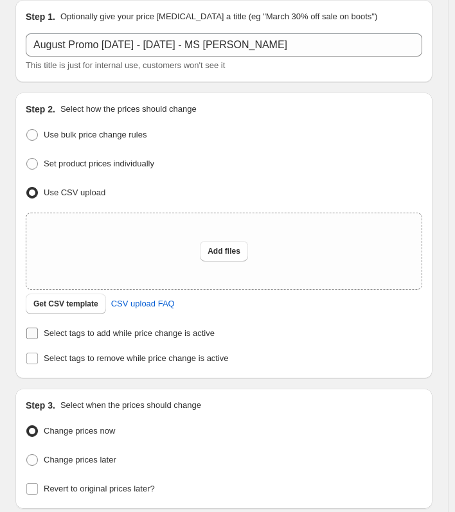
click at [52, 330] on span "Select tags to add while price change is active" at bounding box center [129, 333] width 171 height 10
click at [38, 330] on input "Select tags to add while price change is active" at bounding box center [32, 334] width 12 height 12
checkbox input "true"
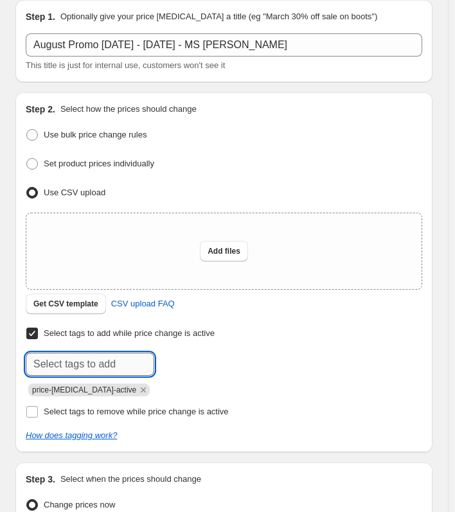
click at [98, 364] on input "text" at bounding box center [90, 364] width 128 height 23
paste input "MS [PERSON_NAME]"
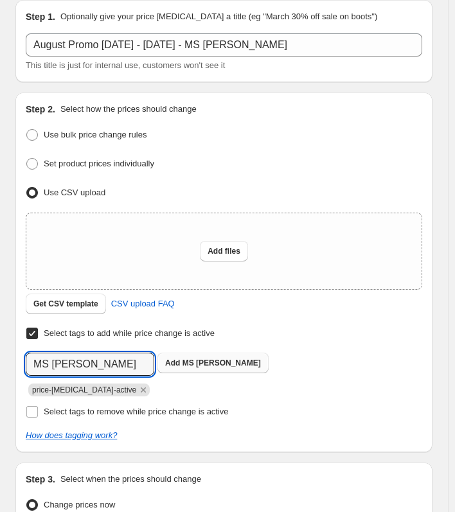
type input "MS [PERSON_NAME]"
click at [166, 358] on b "Add" at bounding box center [172, 362] width 15 height 9
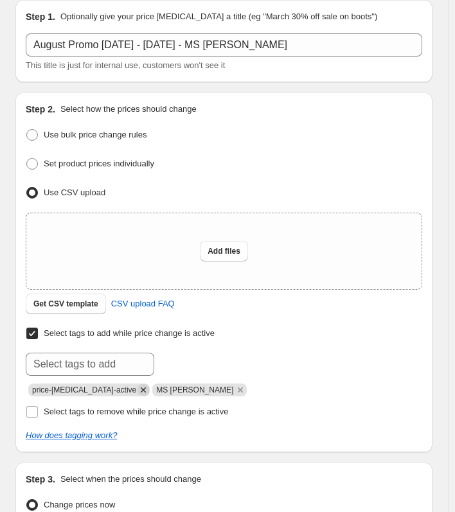
click at [137, 388] on icon "Remove price-change-job-active" at bounding box center [143, 390] width 12 height 12
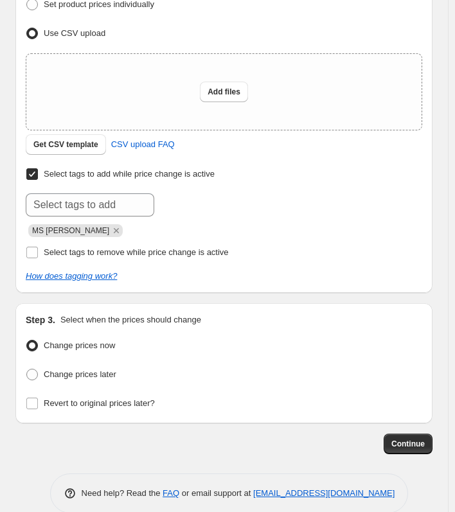
scroll to position [240, 0]
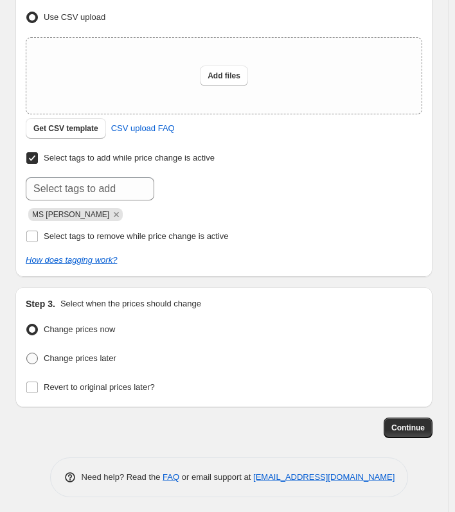
click at [49, 355] on span "Change prices later" at bounding box center [80, 358] width 73 height 10
click at [27, 353] on input "Change prices later" at bounding box center [26, 353] width 1 height 1
radio input "true"
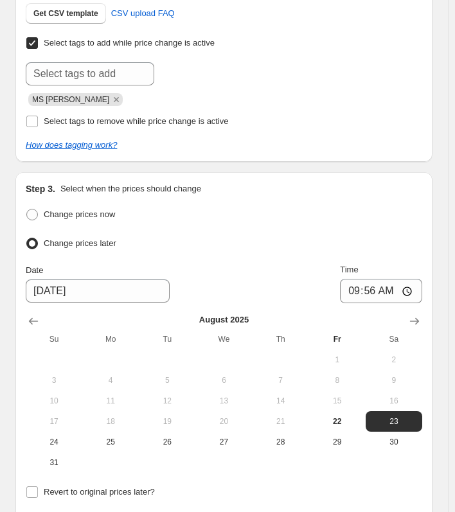
scroll to position [368, 0]
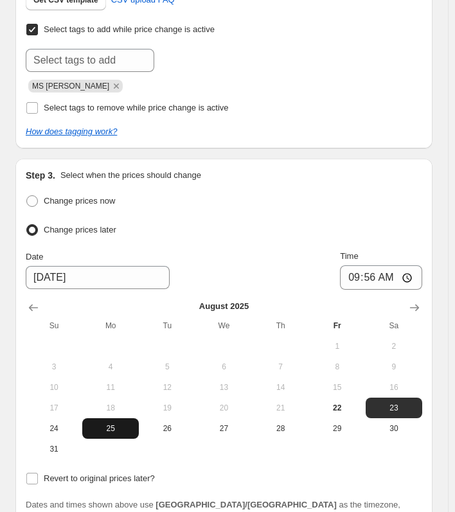
click at [101, 430] on span "25" at bounding box center [110, 428] width 46 height 10
type input "[DATE]"
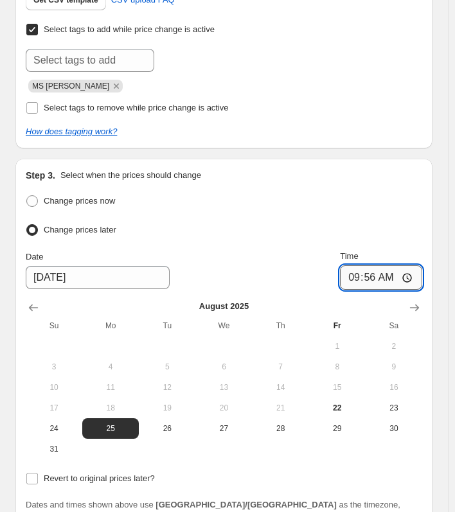
click at [377, 275] on input "09:56" at bounding box center [381, 277] width 82 height 24
type input "00:12"
click at [38, 473] on span at bounding box center [32, 478] width 13 height 13
click at [38, 473] on input "Revert to original prices later?" at bounding box center [32, 479] width 12 height 12
checkbox input "true"
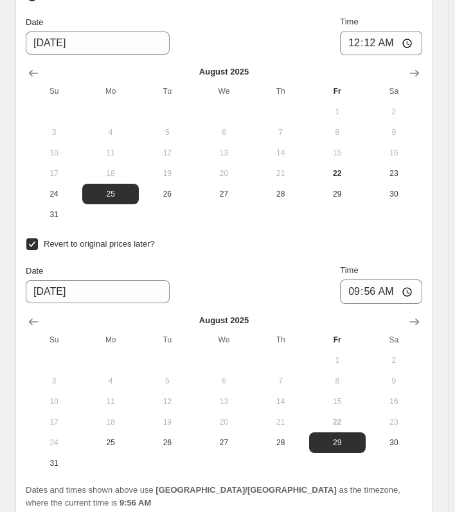
scroll to position [625, 0]
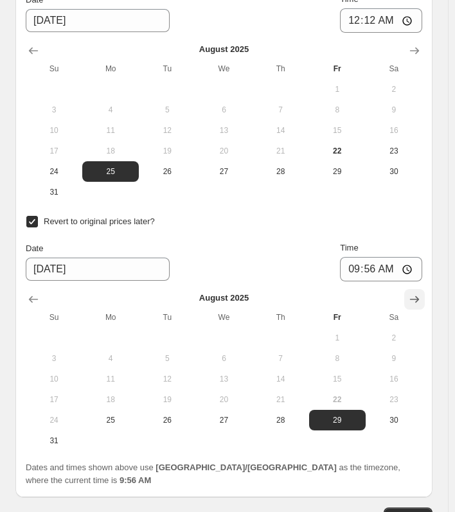
click at [421, 293] on icon "Show next month, September 2025" at bounding box center [414, 299] width 13 height 13
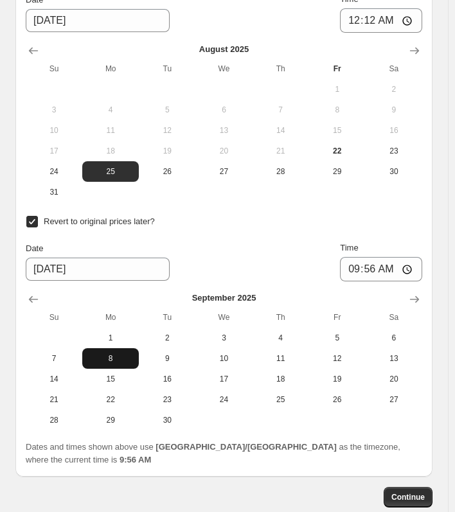
click at [123, 354] on span "8" at bounding box center [110, 358] width 46 height 10
type input "[DATE]"
click at [375, 266] on input "09:56" at bounding box center [381, 269] width 82 height 24
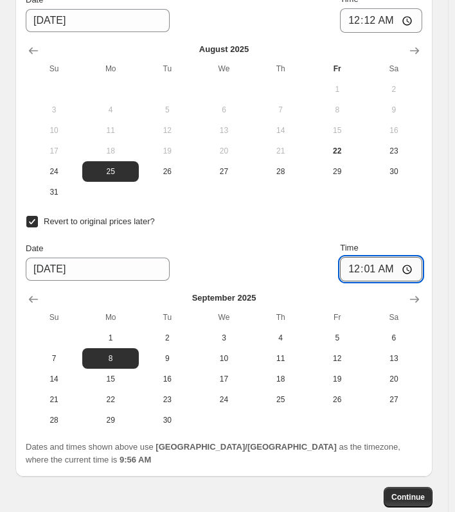
type input "00:12"
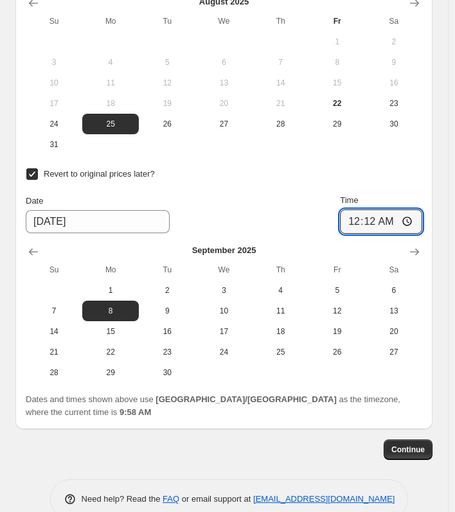
scroll to position [707, 0]
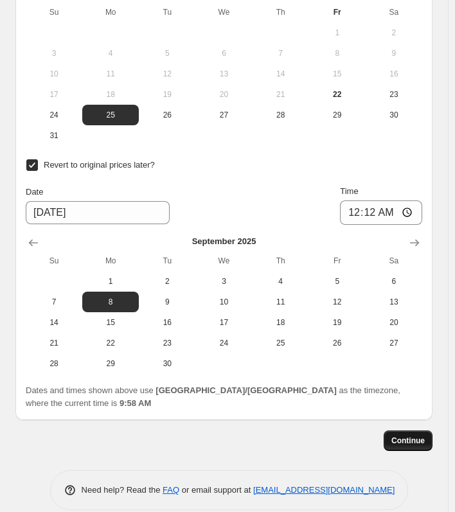
click at [408, 436] on span "Continue" at bounding box center [407, 441] width 33 height 10
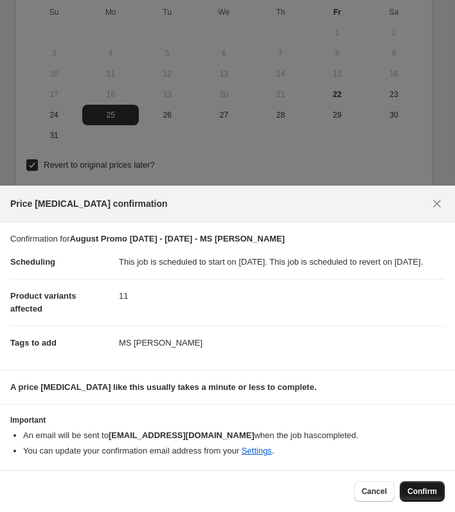
click at [418, 490] on span "Confirm" at bounding box center [422, 491] width 30 height 10
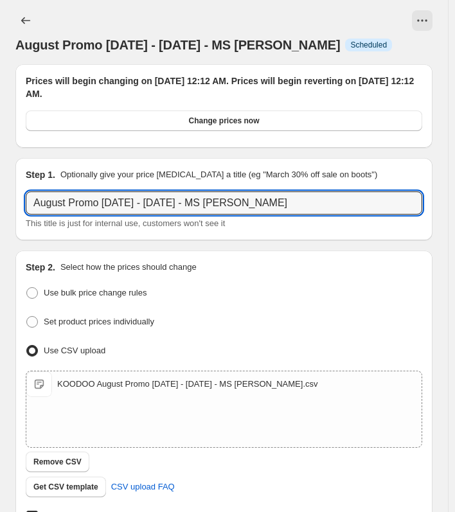
drag, startPoint x: 269, startPoint y: 204, endPoint x: -75, endPoint y: 202, distance: 343.7
click at [0, 202] on html "Home Settings Plans Skip to content August Promo [DATE] - [DATE] - MS [PERSON_N…" at bounding box center [227, 256] width 455 height 512
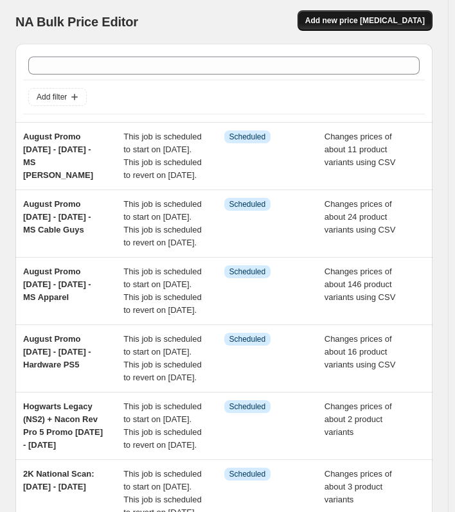
click at [354, 19] on span "Add new price [MEDICAL_DATA]" at bounding box center [364, 20] width 119 height 10
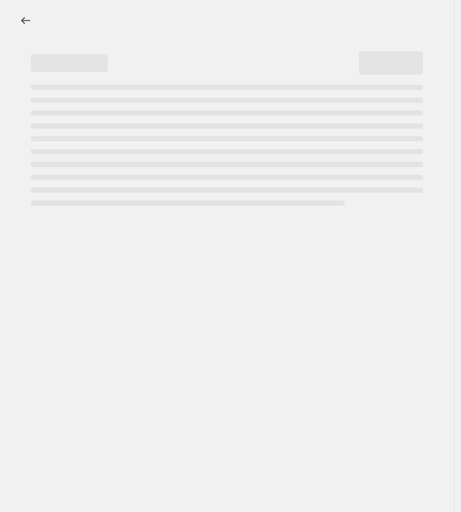
select select "percentage"
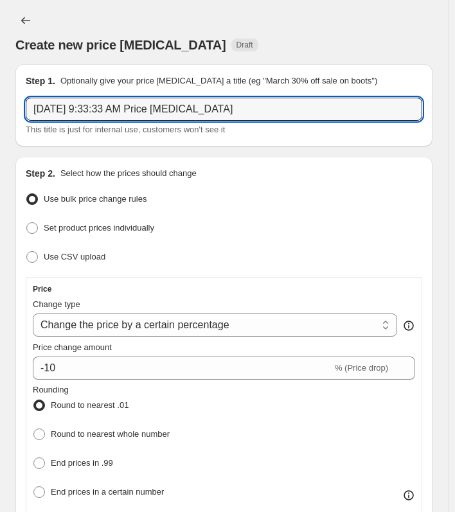
drag, startPoint x: 245, startPoint y: 110, endPoint x: -71, endPoint y: 110, distance: 316.7
click at [0, 110] on html "Home Settings Plans Skip to content Create new price [MEDICAL_DATA]. This page …" at bounding box center [227, 256] width 455 height 512
paste input "ust Promo [DATE] - [DATE] - MS [PERSON_NAME]"
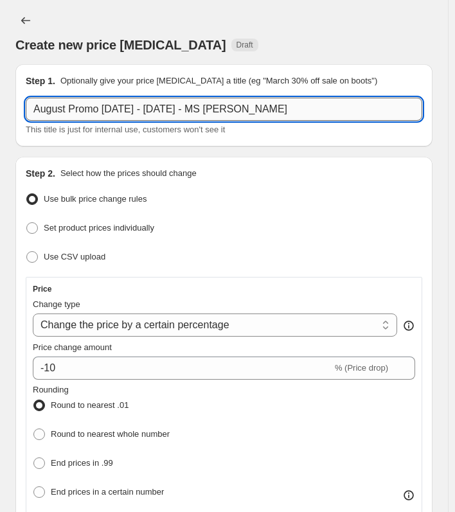
drag, startPoint x: 209, startPoint y: 107, endPoint x: 299, endPoint y: 102, distance: 90.1
click at [299, 102] on input "August Promo [DATE] - [DATE] - MS [PERSON_NAME]" at bounding box center [224, 109] width 396 height 23
paste input "Merchandise"
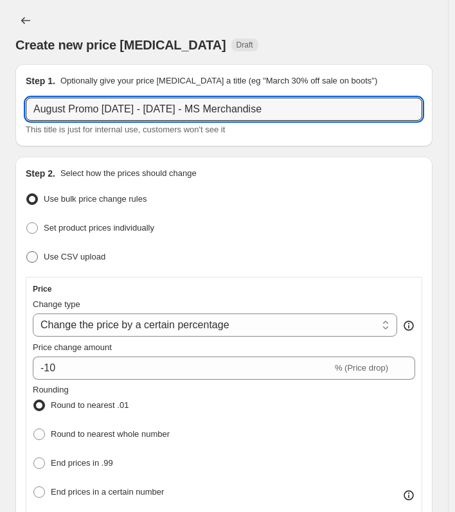
type input "August Promo [DATE] - [DATE] - MS Merchandise"
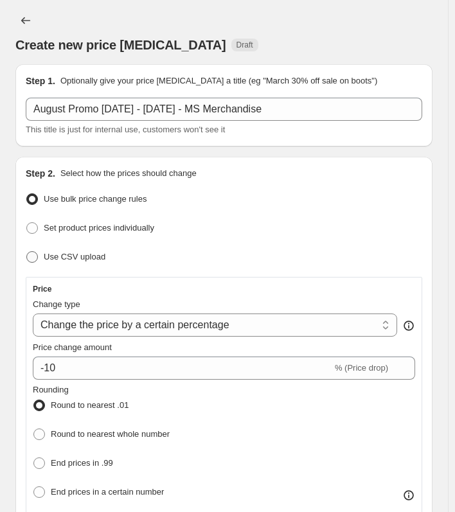
click at [41, 256] on label "Use CSV upload" at bounding box center [66, 257] width 80 height 18
click at [27, 252] on input "Use CSV upload" at bounding box center [26, 251] width 1 height 1
radio input "true"
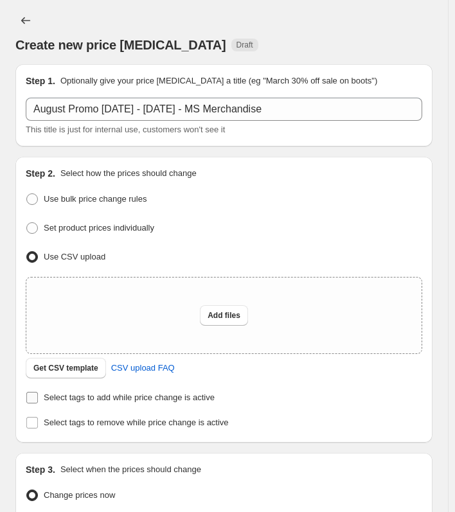
click at [42, 394] on label "Select tags to add while price change is active" at bounding box center [120, 398] width 189 height 18
click at [38, 394] on input "Select tags to add while price change is active" at bounding box center [32, 398] width 12 height 12
checkbox input "true"
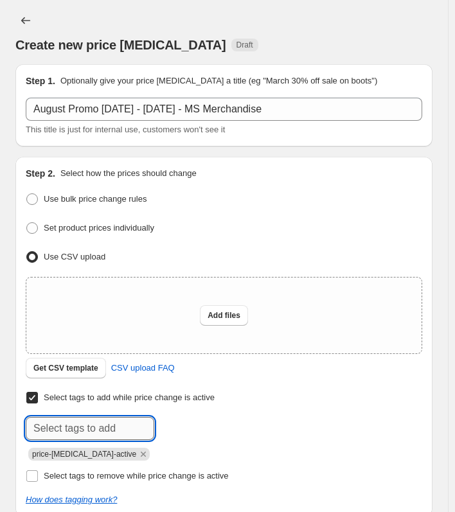
click at [46, 426] on input "text" at bounding box center [90, 428] width 128 height 23
paste input "MS Merchandise"
type input "MS Merchandise"
click at [164, 426] on button "Add MS [PERSON_NAME]..." at bounding box center [216, 427] width 118 height 21
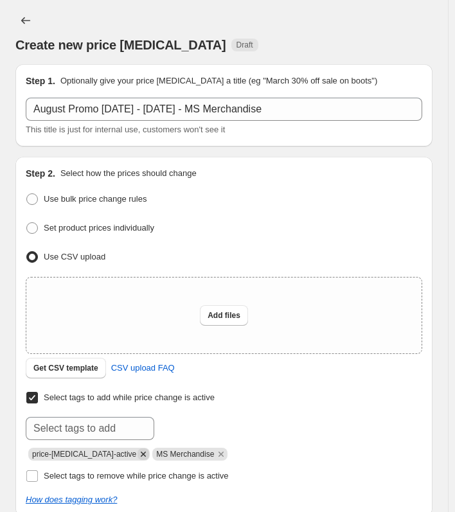
click at [137, 455] on icon "Remove price-change-job-active" at bounding box center [143, 454] width 12 height 12
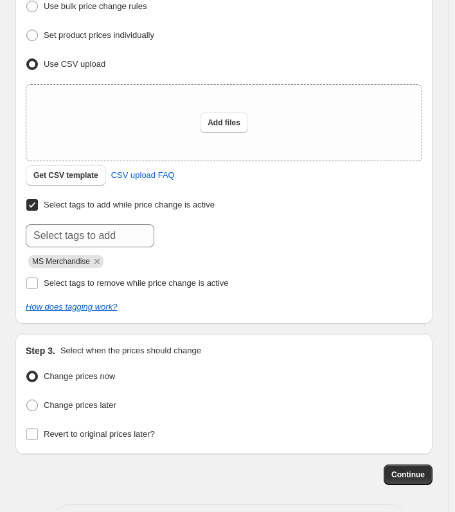
scroll to position [240, 0]
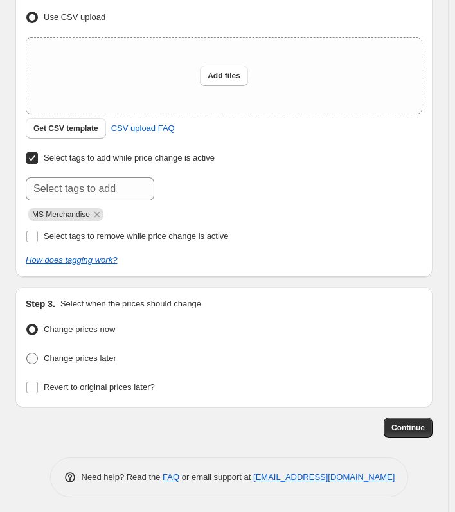
click at [86, 355] on span "Change prices later" at bounding box center [80, 358] width 73 height 10
click at [27, 353] on input "Change prices later" at bounding box center [26, 353] width 1 height 1
radio input "true"
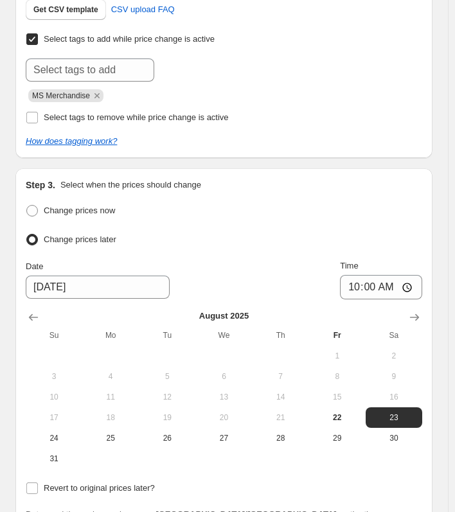
scroll to position [368, 0]
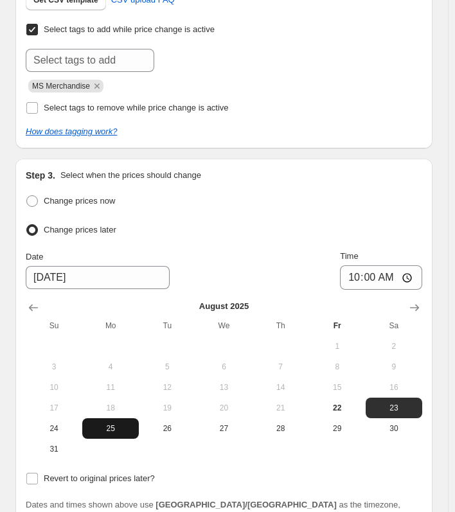
click at [109, 424] on span "25" at bounding box center [110, 428] width 46 height 10
type input "[DATE]"
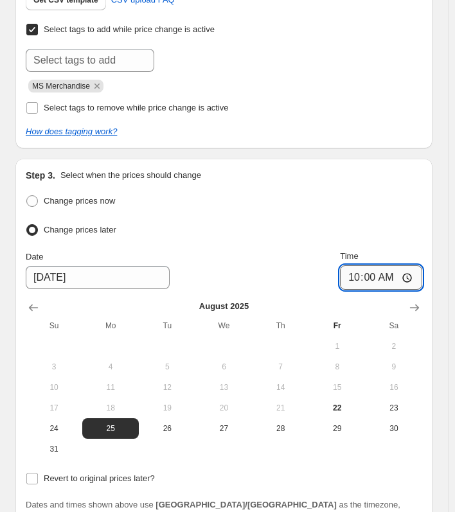
click at [377, 271] on input "10:00" at bounding box center [381, 277] width 82 height 24
type input "00:14"
click at [53, 478] on span "Revert to original prices later?" at bounding box center [99, 478] width 111 height 10
click at [38, 478] on input "Revert to original prices later?" at bounding box center [32, 479] width 12 height 12
checkbox input "true"
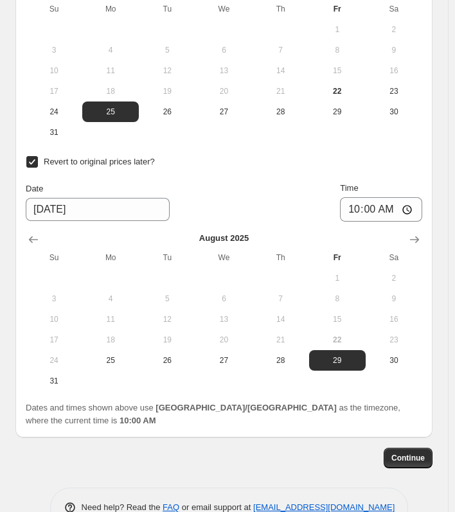
scroll to position [689, 0]
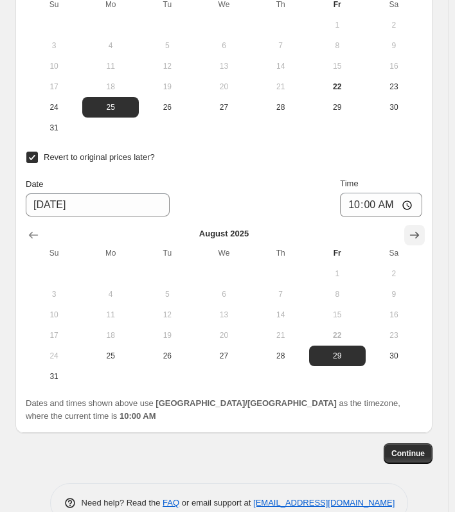
click at [421, 229] on icon "Show next month, September 2025" at bounding box center [414, 235] width 13 height 13
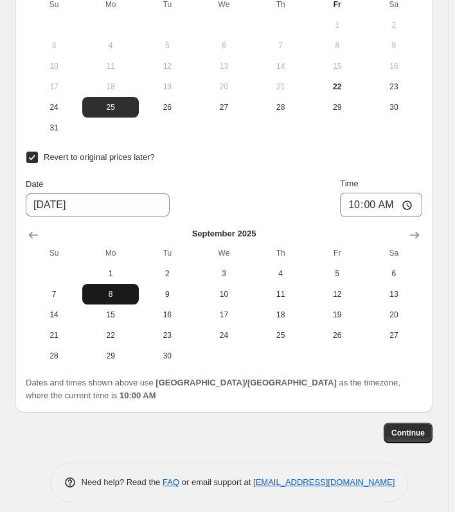
click at [117, 289] on span "8" at bounding box center [110, 294] width 46 height 10
type input "[DATE]"
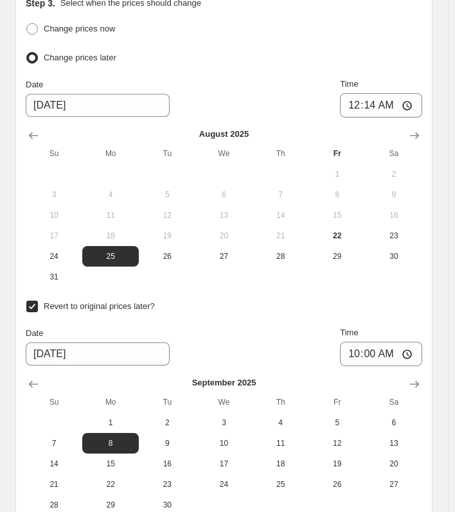
scroll to position [561, 0]
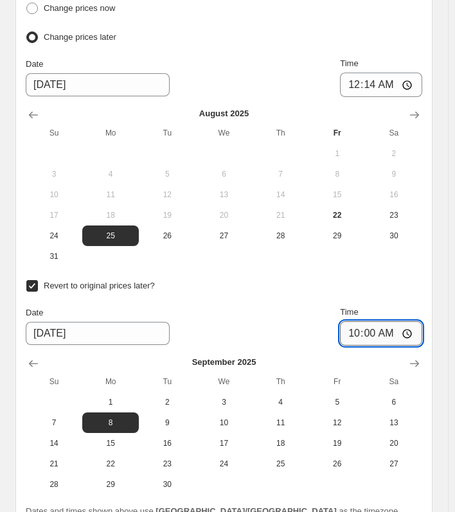
click at [375, 332] on input "10:00" at bounding box center [381, 333] width 82 height 24
type input "00:14"
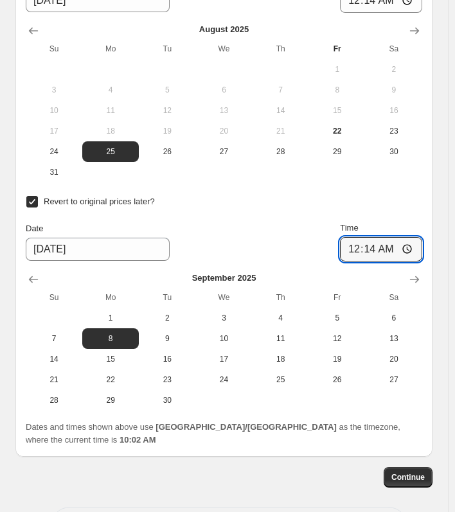
scroll to position [720, 0]
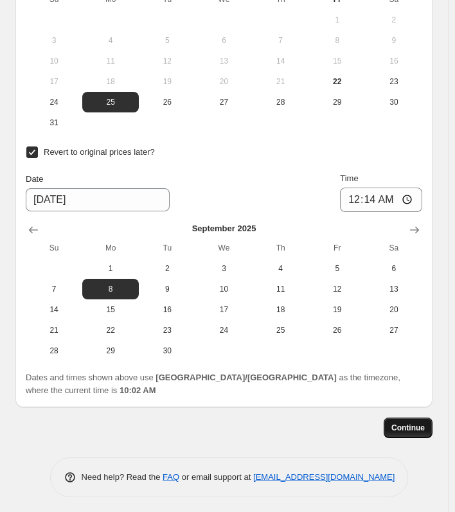
click at [408, 423] on span "Continue" at bounding box center [407, 428] width 33 height 10
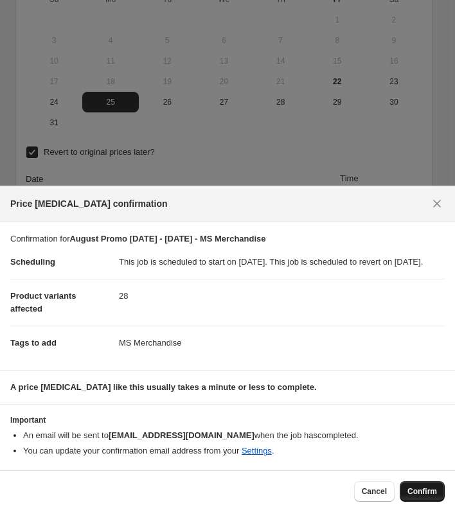
click at [414, 496] on span "Confirm" at bounding box center [422, 491] width 30 height 10
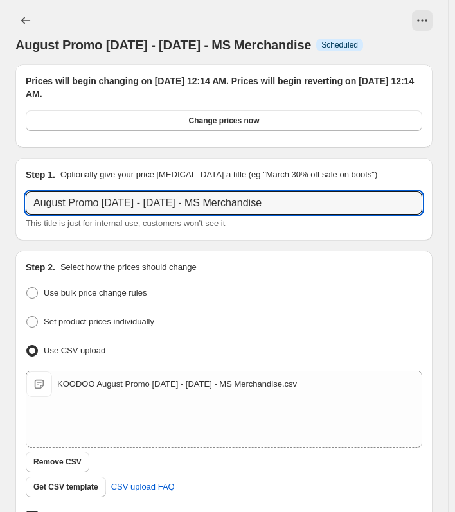
drag, startPoint x: 293, startPoint y: 208, endPoint x: 2, endPoint y: 208, distance: 291.0
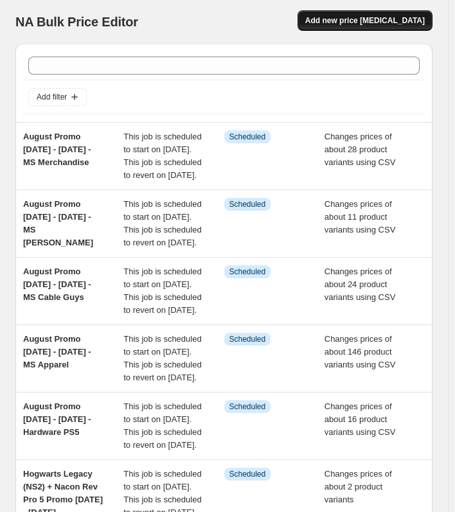
click at [348, 15] on button "Add new price [MEDICAL_DATA]" at bounding box center [364, 20] width 135 height 21
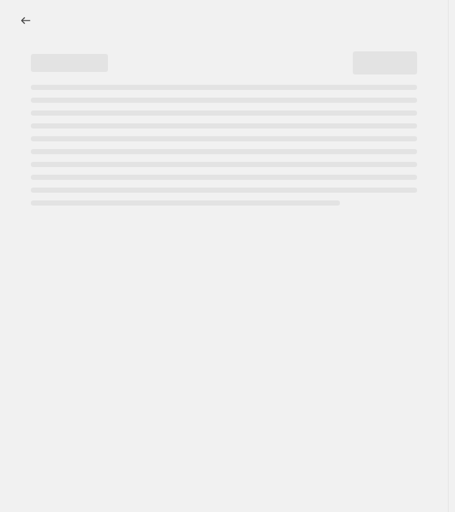
select select "percentage"
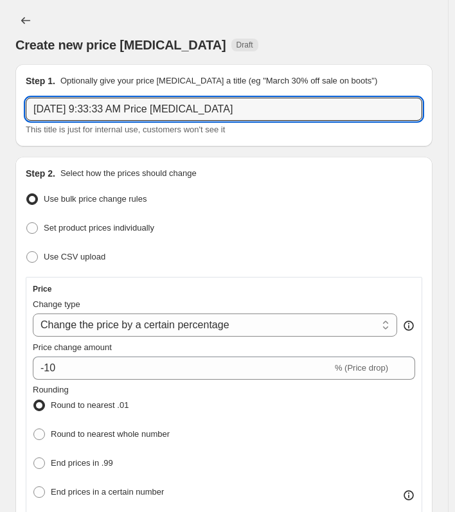
drag, startPoint x: 236, startPoint y: 107, endPoint x: -155, endPoint y: 108, distance: 390.6
click at [0, 108] on html "Home Settings Plans Skip to content Create new price [MEDICAL_DATA]. This page …" at bounding box center [227, 256] width 455 height 512
paste input "ust Promo [DATE] - [DATE] - MS Merchandise"
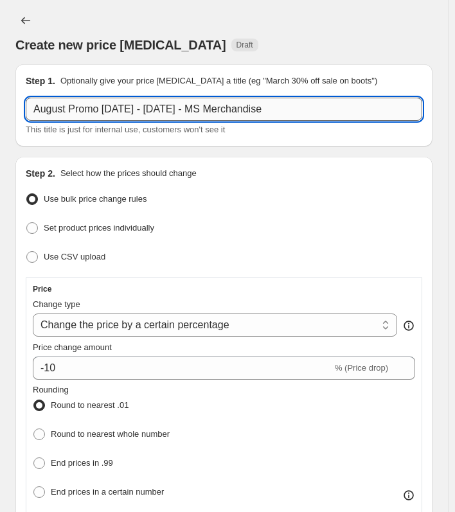
drag, startPoint x: 209, startPoint y: 109, endPoint x: 404, endPoint y: 111, distance: 195.3
click at [404, 111] on input "August Promo [DATE] - [DATE] - MS Merchandise" at bounding box center [224, 109] width 396 height 23
paste input "Peripherals PS5"
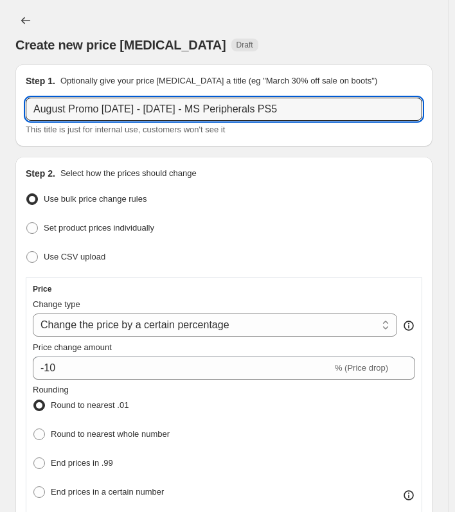
scroll to position [64, 0]
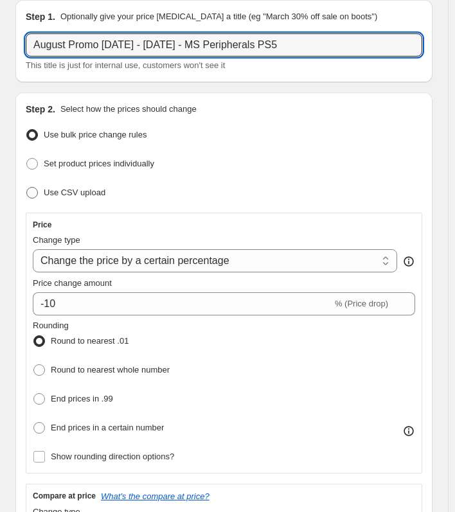
type input "August Promo [DATE] - [DATE] - MS Peripherals PS5"
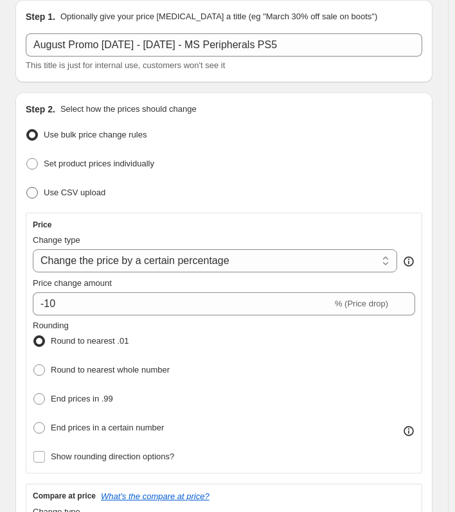
click at [48, 195] on span "Use CSV upload" at bounding box center [75, 193] width 62 height 10
click at [27, 188] on input "Use CSV upload" at bounding box center [26, 187] width 1 height 1
radio input "true"
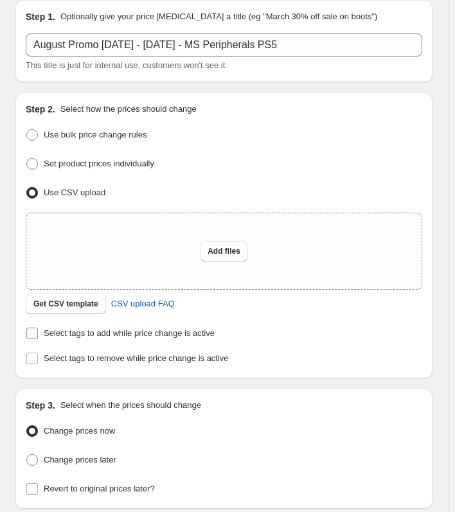
click at [39, 330] on label "Select tags to add while price change is active" at bounding box center [120, 333] width 189 height 18
click at [38, 330] on input "Select tags to add while price change is active" at bounding box center [32, 334] width 12 height 12
checkbox input "true"
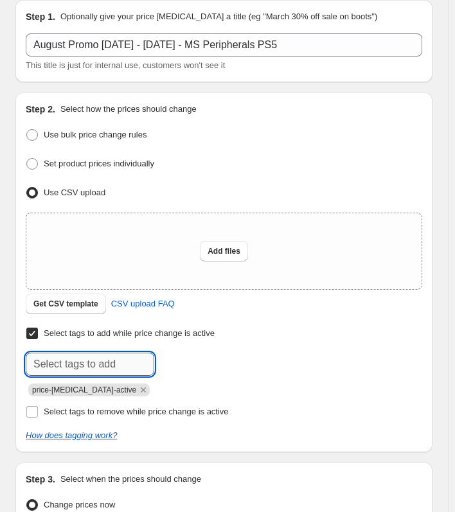
click at [57, 362] on input "text" at bounding box center [90, 364] width 128 height 23
paste input "MS [PERSON_NAME] PS5"
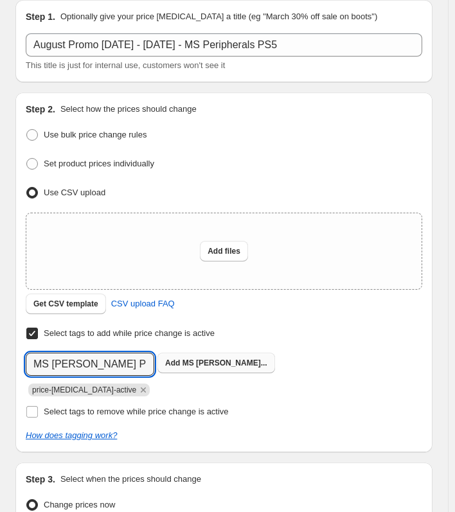
type input "MS [PERSON_NAME] PS5"
click at [177, 361] on b "Add" at bounding box center [172, 362] width 15 height 9
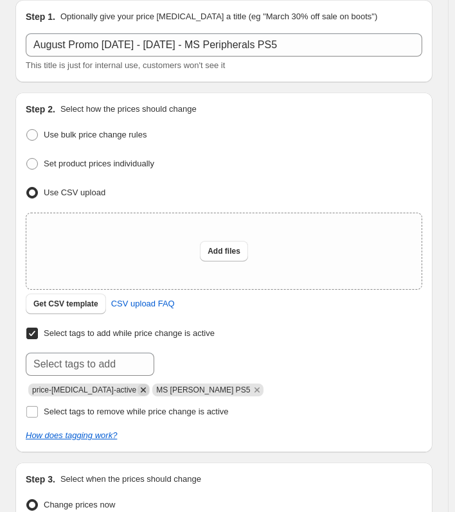
click at [141, 389] on icon "Remove price-change-job-active" at bounding box center [143, 389] width 5 height 5
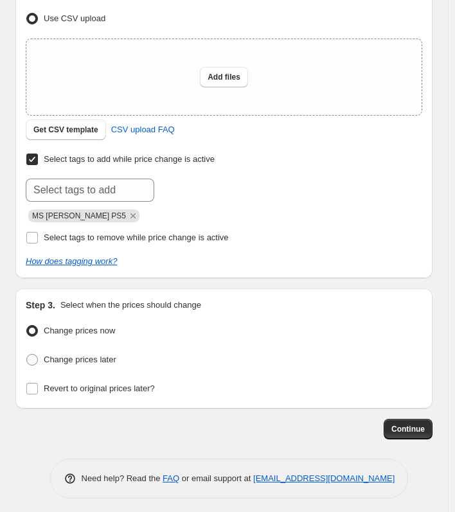
scroll to position [240, 0]
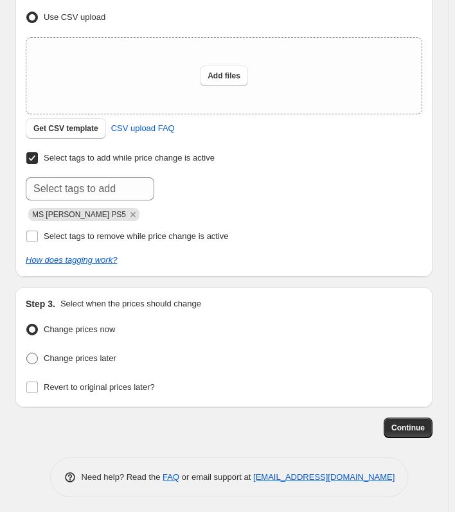
click at [51, 357] on span "Change prices later" at bounding box center [80, 358] width 73 height 10
click at [27, 353] on input "Change prices later" at bounding box center [26, 353] width 1 height 1
radio input "true"
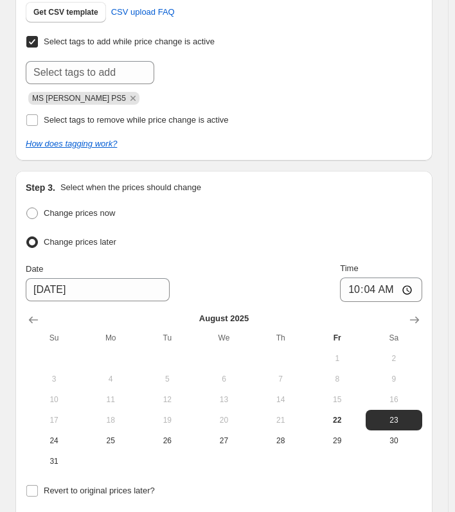
scroll to position [368, 0]
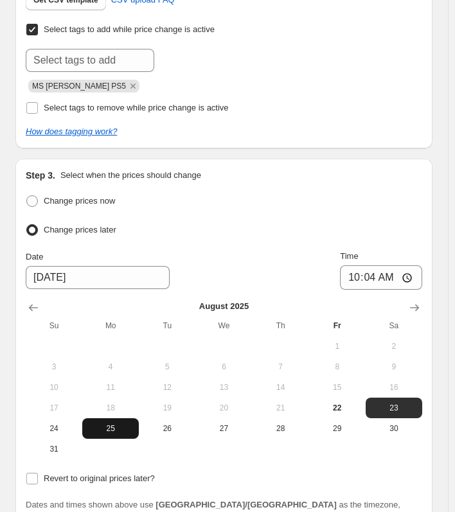
click at [106, 423] on span "25" at bounding box center [110, 428] width 46 height 10
type input "[DATE]"
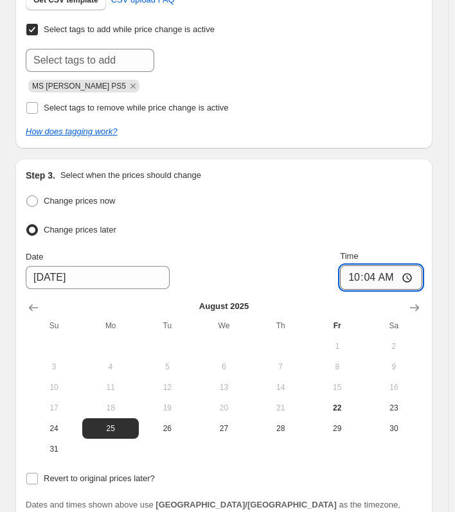
click at [382, 273] on input "10:04" at bounding box center [381, 277] width 82 height 24
type input "00:16"
click at [56, 475] on span "Revert to original prices later?" at bounding box center [99, 478] width 111 height 10
click at [38, 475] on input "Revert to original prices later?" at bounding box center [32, 479] width 12 height 12
checkbox input "true"
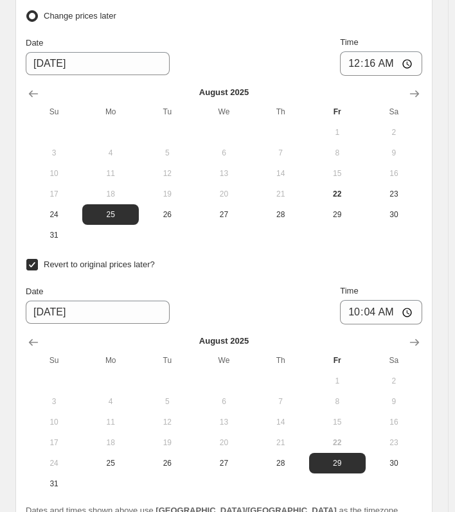
scroll to position [625, 0]
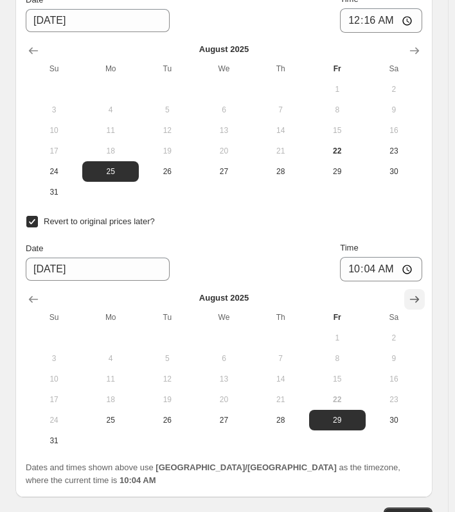
click at [420, 293] on icon "Show next month, September 2025" at bounding box center [414, 299] width 13 height 13
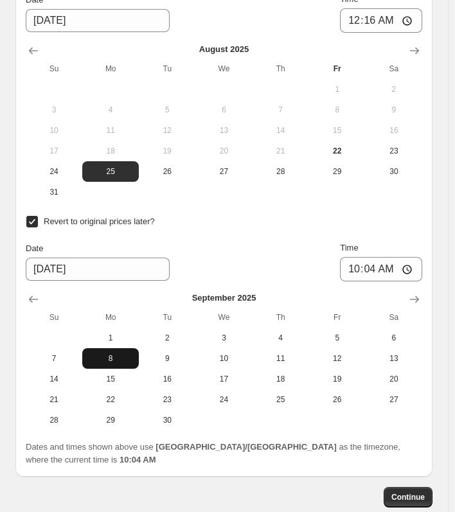
click at [100, 353] on span "8" at bounding box center [110, 358] width 46 height 10
type input "[DATE]"
click at [383, 265] on input "10:04" at bounding box center [381, 269] width 82 height 24
type input "00:16"
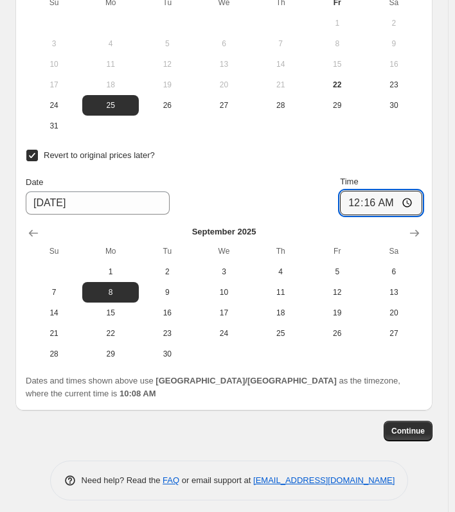
scroll to position [720, 0]
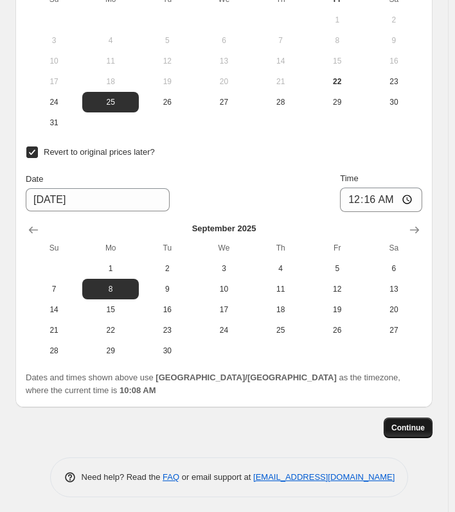
click at [403, 423] on span "Continue" at bounding box center [407, 428] width 33 height 10
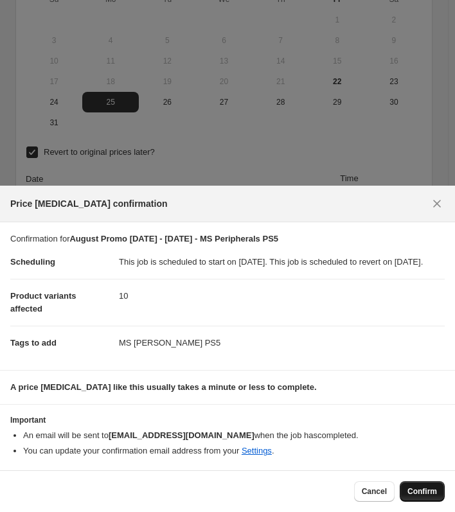
click at [436, 497] on button "Confirm" at bounding box center [422, 491] width 45 height 21
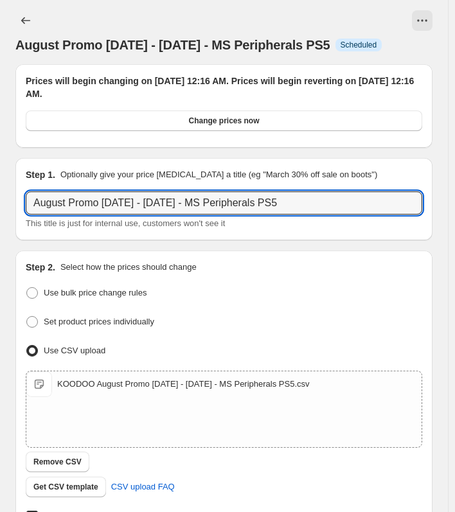
drag, startPoint x: 358, startPoint y: 206, endPoint x: -127, endPoint y: 198, distance: 485.1
click at [0, 198] on html "Home Settings Plans Skip to content August Promo [DATE] - [DATE] - MS Periphera…" at bounding box center [227, 256] width 455 height 512
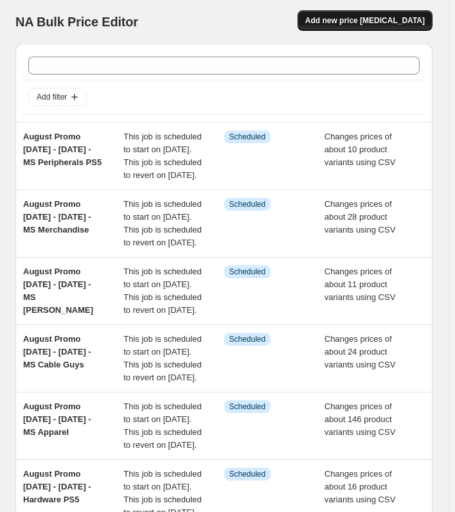
click at [348, 17] on span "Add new price [MEDICAL_DATA]" at bounding box center [364, 20] width 119 height 10
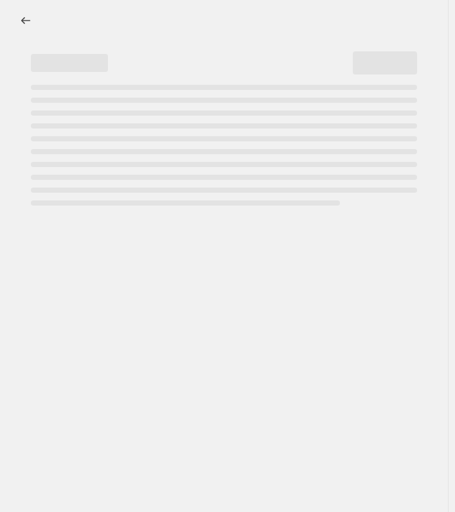
select select "percentage"
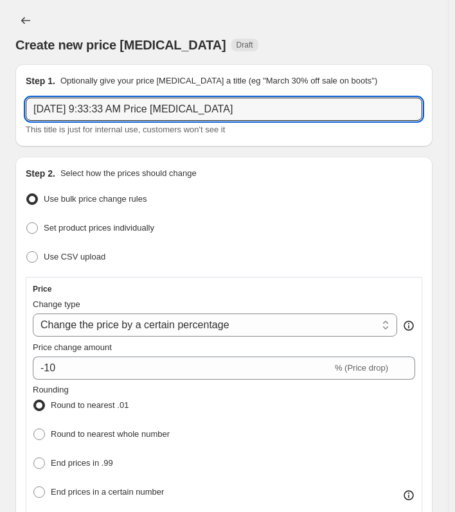
drag, startPoint x: 239, startPoint y: 115, endPoint x: -155, endPoint y: 111, distance: 393.8
click at [0, 111] on html "Home Settings Plans Skip to content Create new price [MEDICAL_DATA]. This page …" at bounding box center [227, 256] width 455 height 512
paste input "ust Promo [DATE] - [DATE] - MS Peripherals PS5"
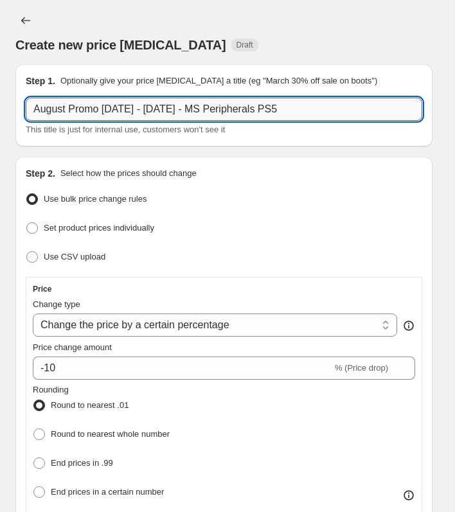
drag, startPoint x: 209, startPoint y: 110, endPoint x: 424, endPoint y: 107, distance: 214.6
click at [422, 107] on input "August Promo [DATE] - [DATE] - MS Peripherals PS5" at bounding box center [224, 109] width 396 height 23
paste input "S5 Software"
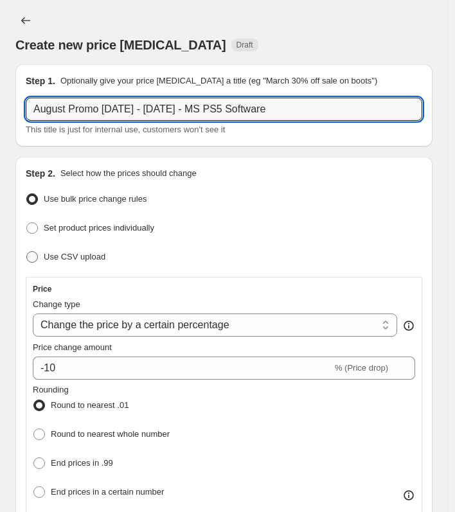
type input "August Promo [DATE] - [DATE] - MS PS5 Software"
click at [85, 260] on span "Use CSV upload" at bounding box center [75, 257] width 62 height 10
click at [27, 252] on input "Use CSV upload" at bounding box center [26, 251] width 1 height 1
radio input "true"
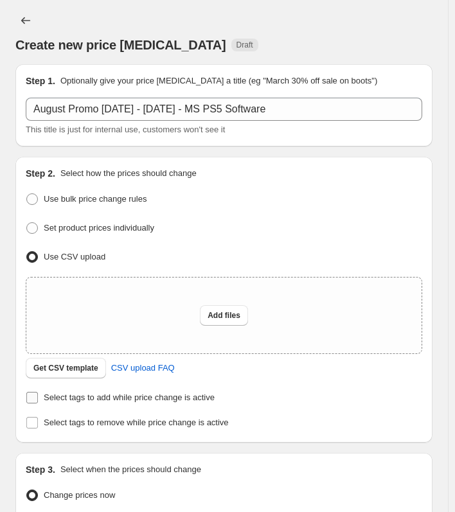
click at [70, 393] on span "Select tags to add while price change is active" at bounding box center [129, 398] width 171 height 10
click at [38, 392] on input "Select tags to add while price change is active" at bounding box center [32, 398] width 12 height 12
checkbox input "true"
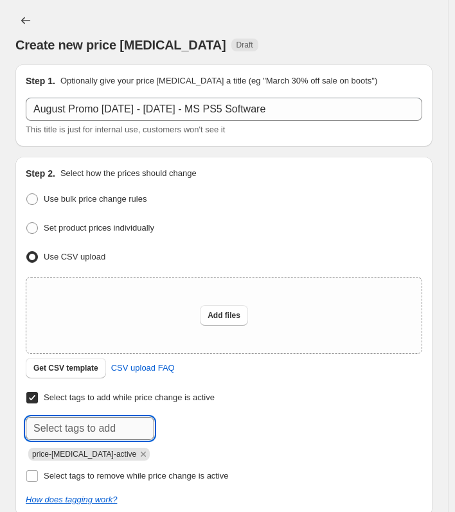
click at [61, 432] on input "text" at bounding box center [90, 428] width 128 height 23
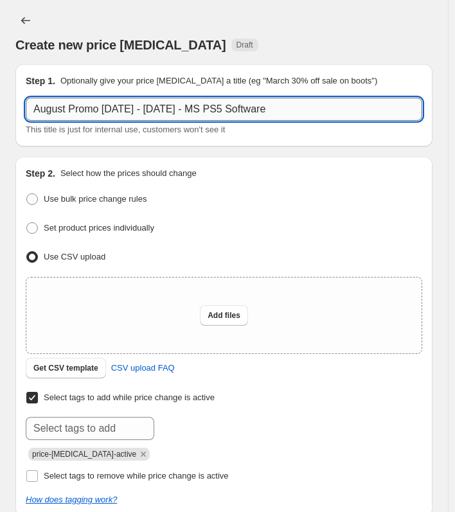
drag, startPoint x: 208, startPoint y: 114, endPoint x: 426, endPoint y: 113, distance: 218.4
click at [422, 113] on input "August Promo [DATE] - [DATE] - MS PS5 Software" at bounding box center [224, 109] width 396 height 23
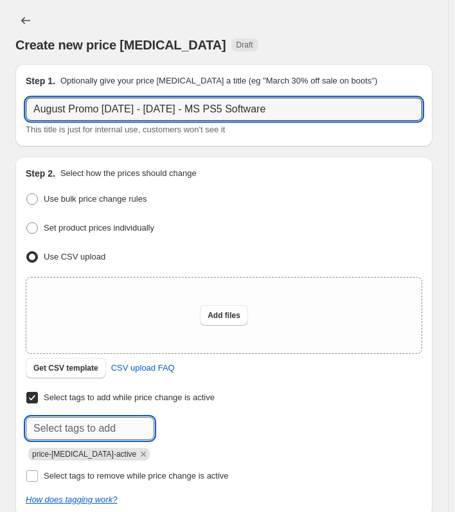
click at [44, 419] on input "text" at bounding box center [90, 428] width 128 height 23
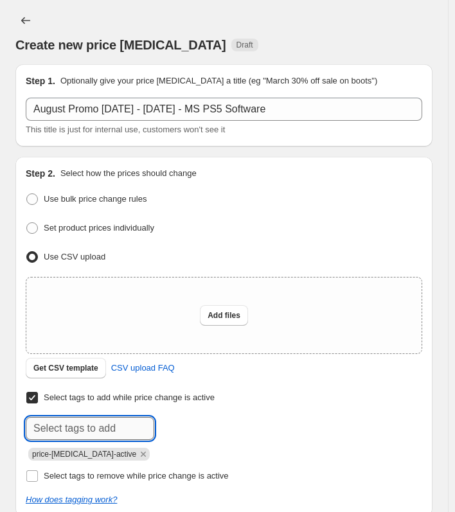
paste input "MS PS5 Software"
type input "MS PS5 Software"
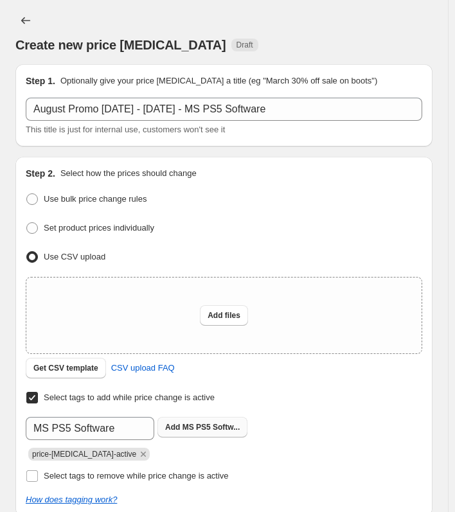
click at [169, 427] on b "Add" at bounding box center [172, 427] width 15 height 9
click at [137, 455] on icon "Remove price-change-job-active" at bounding box center [143, 454] width 12 height 12
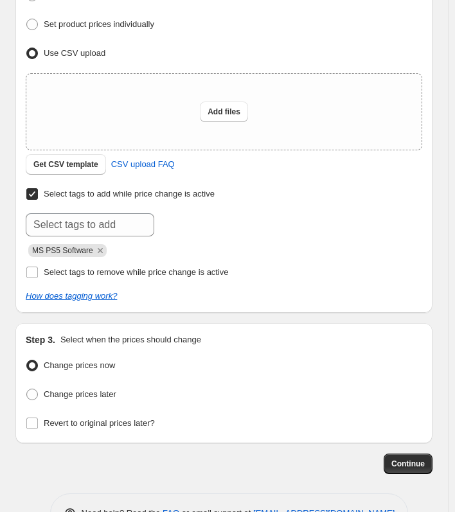
scroll to position [240, 0]
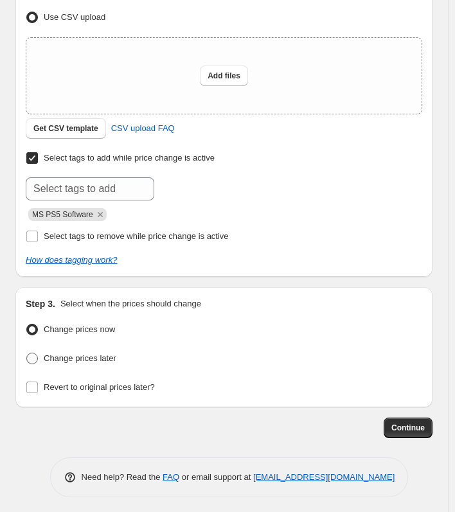
click at [77, 355] on span "Change prices later" at bounding box center [80, 358] width 73 height 10
click at [27, 353] on input "Change prices later" at bounding box center [26, 353] width 1 height 1
radio input "true"
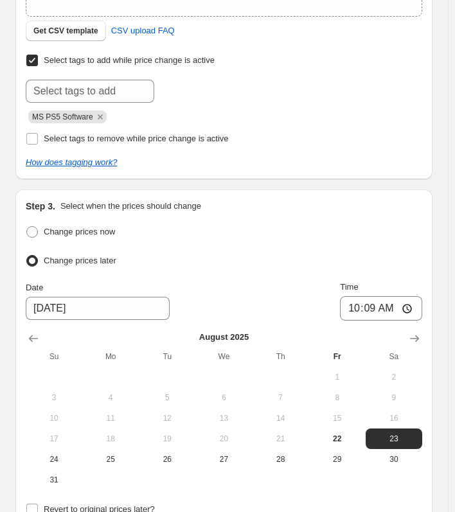
scroll to position [368, 0]
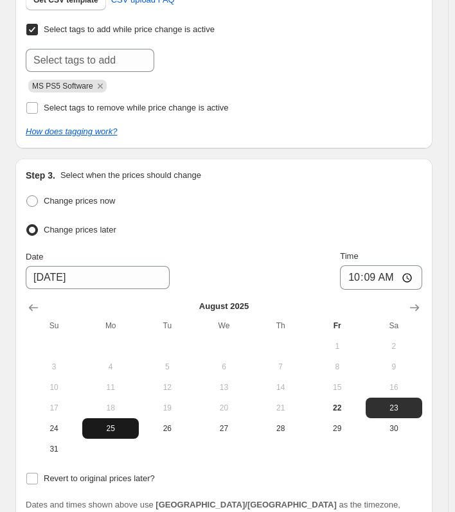
click at [100, 430] on button "25" at bounding box center [110, 428] width 57 height 21
type input "[DATE]"
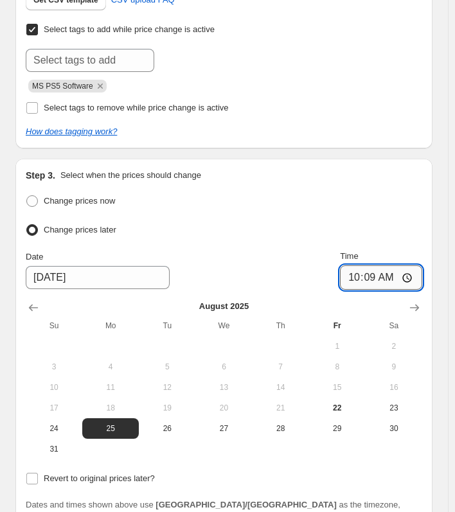
click at [379, 270] on input "10:09" at bounding box center [381, 277] width 82 height 24
type input "00:18"
click at [51, 464] on div "Change prices now Change prices later Date [DATE] Time 00:[DATE] Mo Tu We Th Fr…" at bounding box center [224, 340] width 396 height 296
click at [49, 473] on span "Revert to original prices later?" at bounding box center [99, 478] width 111 height 10
click at [38, 473] on input "Revert to original prices later?" at bounding box center [32, 479] width 12 height 12
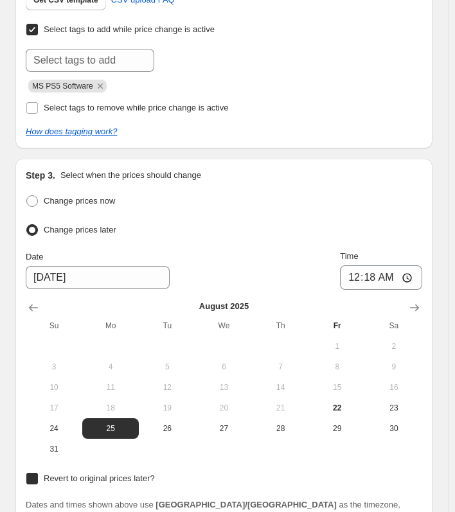
checkbox input "true"
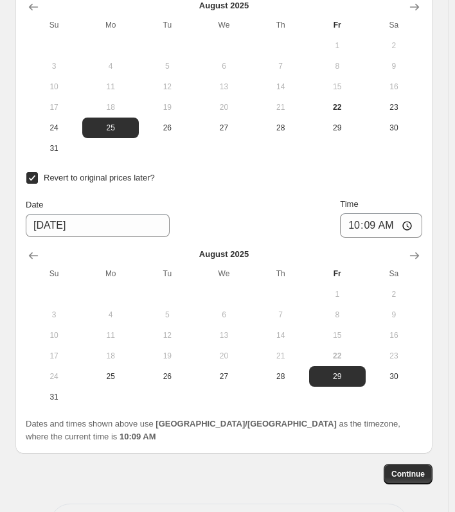
scroll to position [689, 0]
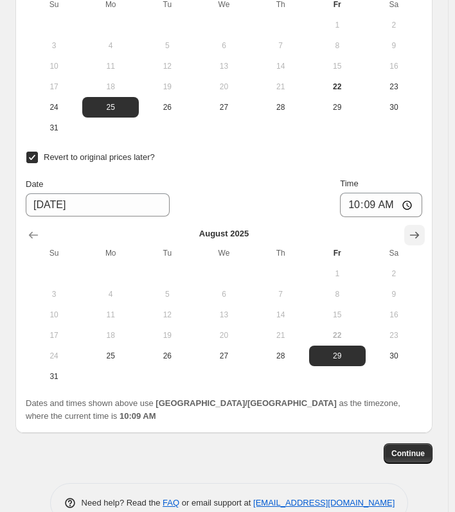
click at [421, 229] on icon "Show next month, September 2025" at bounding box center [414, 235] width 13 height 13
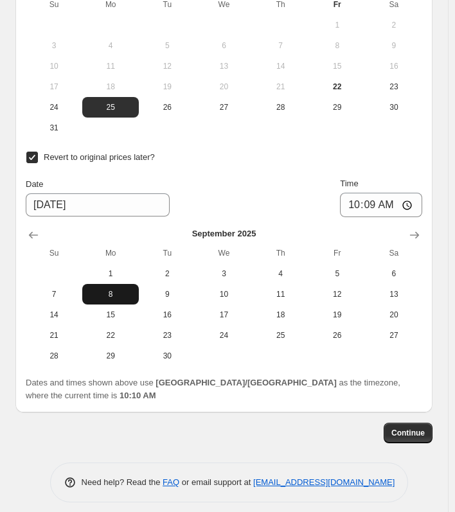
click at [107, 289] on span "8" at bounding box center [110, 294] width 46 height 10
type input "[DATE]"
click at [379, 196] on input "10:09" at bounding box center [381, 205] width 82 height 24
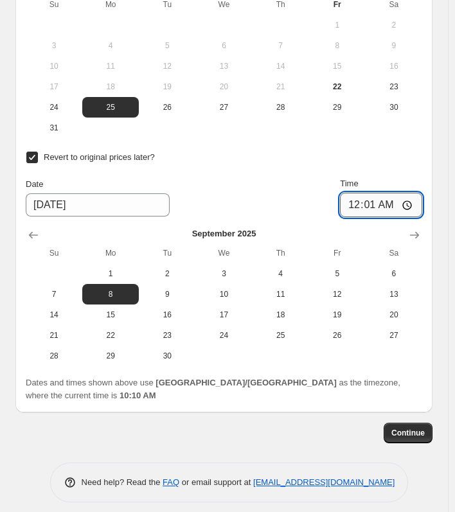
type input "00:18"
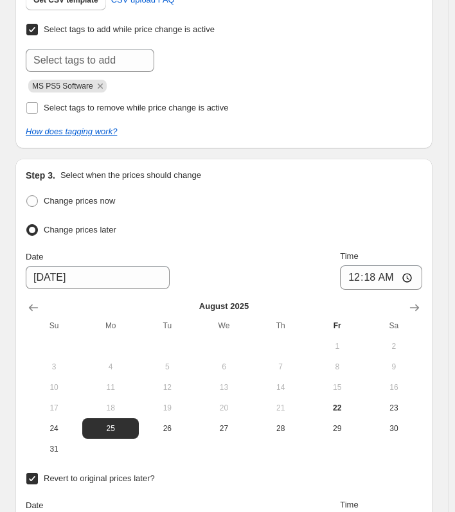
scroll to position [0, 0]
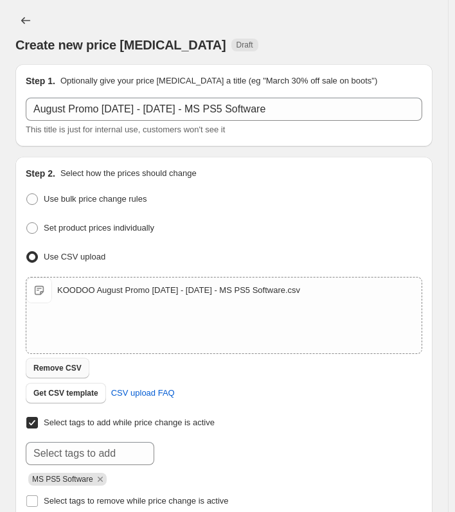
click at [68, 366] on span "Remove CSV" at bounding box center [57, 368] width 48 height 10
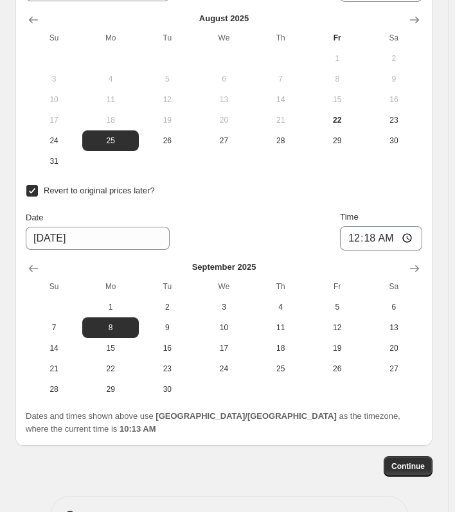
scroll to position [720, 0]
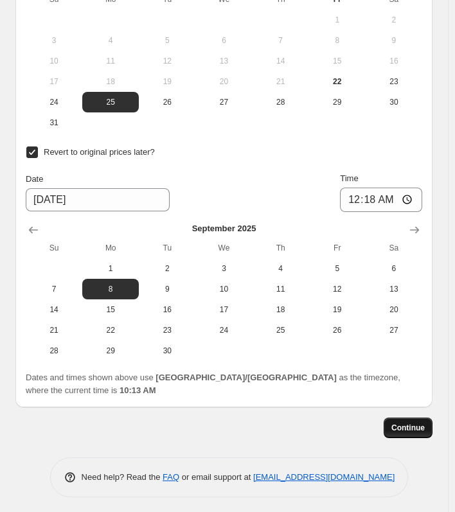
click at [403, 423] on span "Continue" at bounding box center [407, 428] width 33 height 10
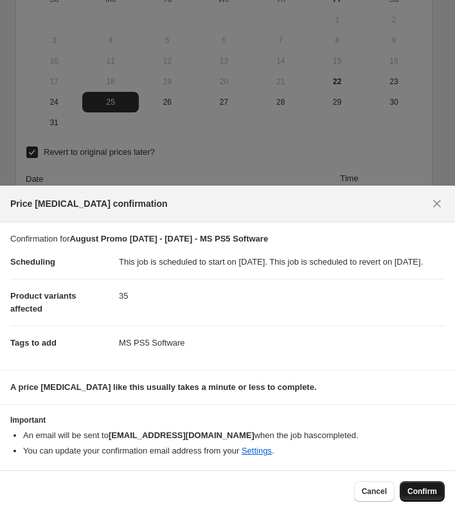
click at [409, 487] on span "Confirm" at bounding box center [422, 491] width 30 height 10
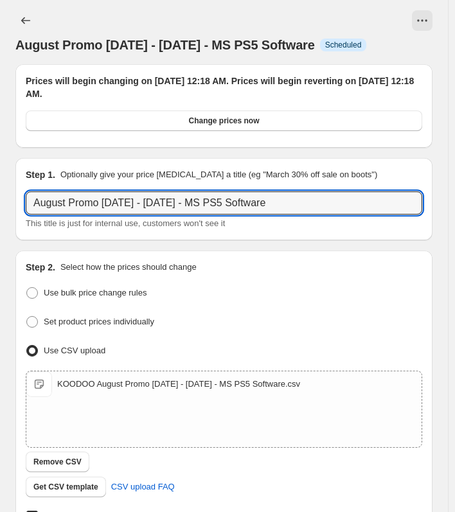
drag, startPoint x: 305, startPoint y: 207, endPoint x: -155, endPoint y: 211, distance: 460.0
click at [0, 211] on html "Home Settings Plans Skip to content August Promo [DATE] - [DATE] - MS PS5 Softw…" at bounding box center [227, 256] width 455 height 512
click at [29, 19] on icon "Price change jobs" at bounding box center [25, 20] width 13 height 13
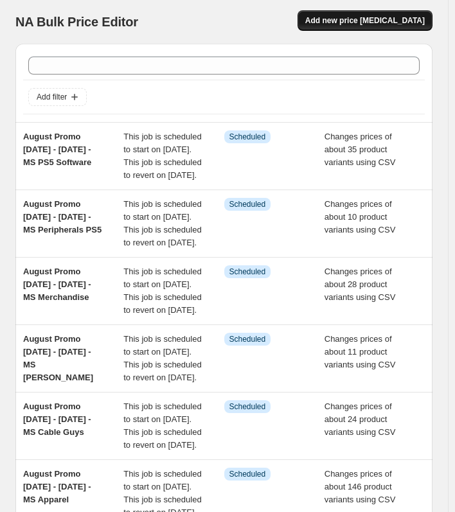
click at [384, 22] on span "Add new price [MEDICAL_DATA]" at bounding box center [364, 20] width 119 height 10
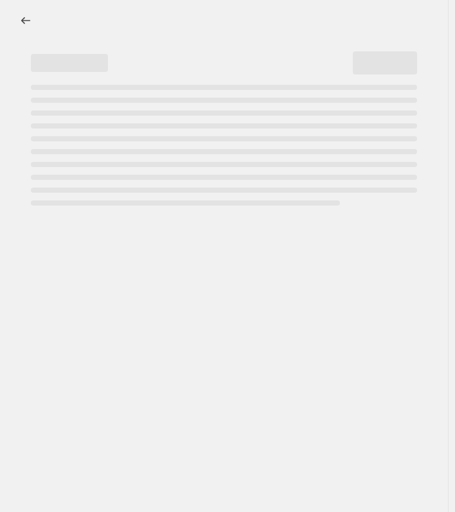
select select "percentage"
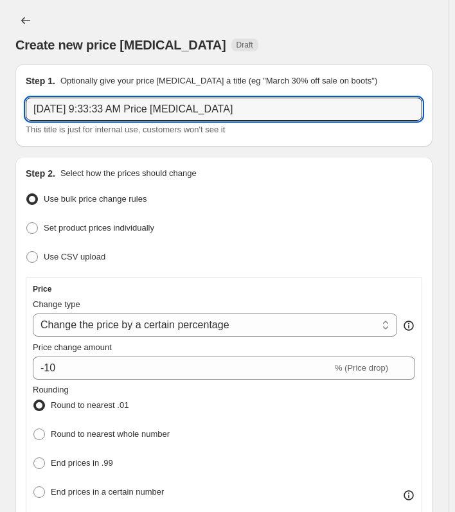
drag, startPoint x: 261, startPoint y: 115, endPoint x: -55, endPoint y: 109, distance: 316.8
click at [0, 109] on html "Home Settings Plans Skip to content Create new price [MEDICAL_DATA]. This page …" at bounding box center [227, 256] width 455 height 512
paste input "ust Promo [DATE] - [DATE] - MS PS5 Software"
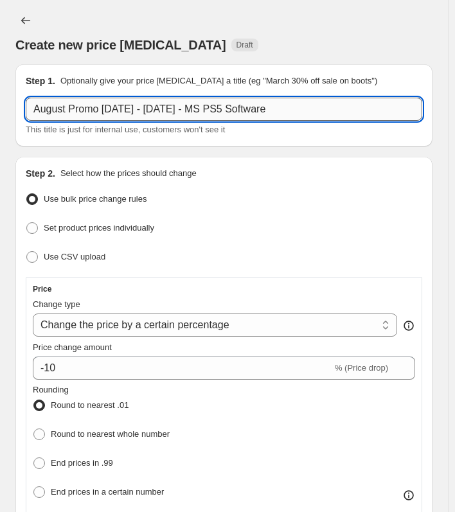
drag, startPoint x: 225, startPoint y: 107, endPoint x: 245, endPoint y: 106, distance: 20.0
click at [245, 106] on input "August Promo [DATE] - [DATE] - MS PS5 Software" at bounding box center [224, 109] width 396 height 23
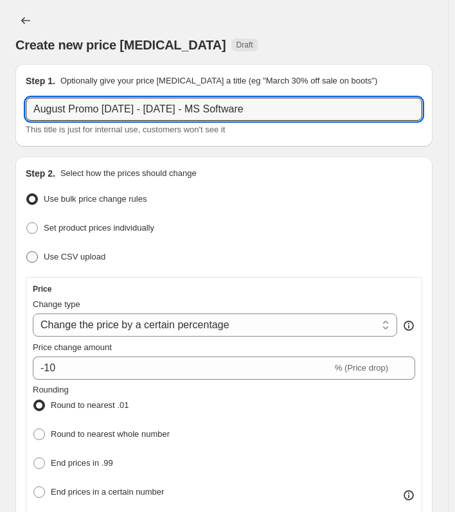
type input "August Promo [DATE] - [DATE] - MS Software"
click at [35, 255] on span at bounding box center [32, 257] width 12 height 12
click at [27, 252] on input "Use CSV upload" at bounding box center [26, 251] width 1 height 1
radio input "true"
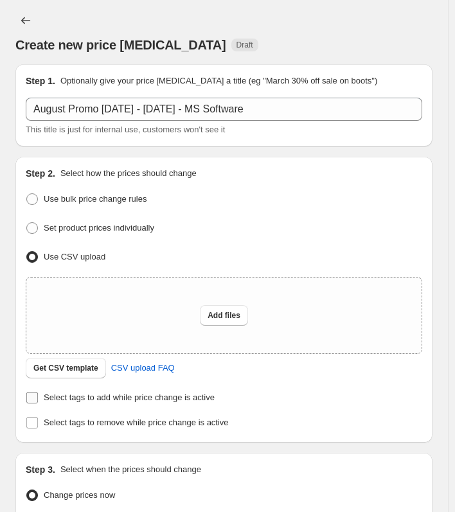
click at [66, 400] on span "Select tags to add while price change is active" at bounding box center [129, 398] width 171 height 10
click at [38, 400] on input "Select tags to add while price change is active" at bounding box center [32, 398] width 12 height 12
checkbox input "true"
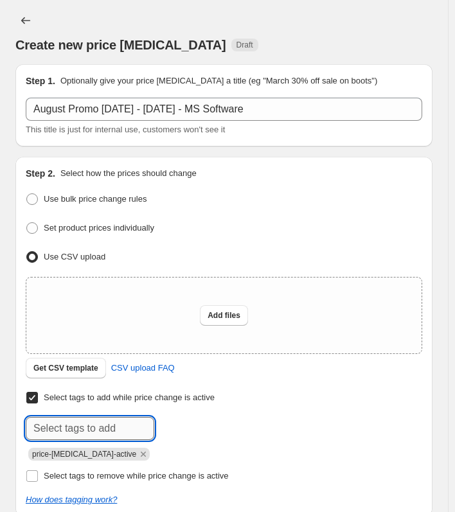
click at [76, 427] on input "text" at bounding box center [90, 428] width 128 height 23
click at [96, 434] on input "text" at bounding box center [90, 428] width 128 height 23
paste input "MS Software"
type input "MS Software"
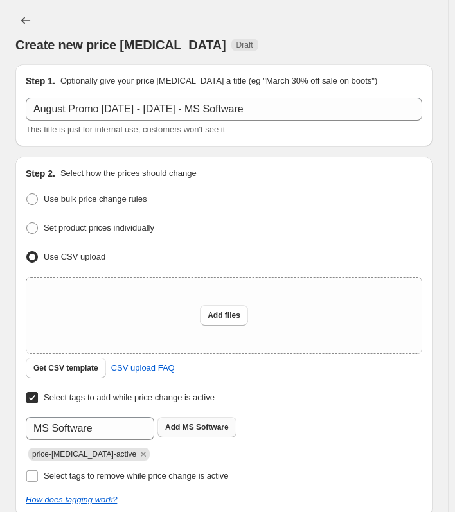
click at [177, 429] on b "Add" at bounding box center [172, 427] width 15 height 9
click at [137, 452] on icon "Remove price-change-job-active" at bounding box center [143, 454] width 12 height 12
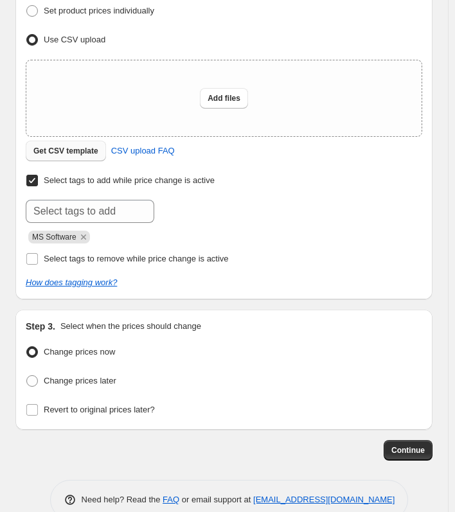
scroll to position [240, 0]
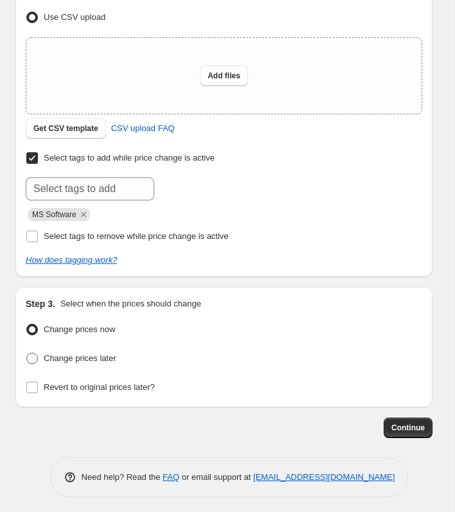
click at [69, 353] on span "Change prices later" at bounding box center [80, 358] width 73 height 10
click at [27, 353] on input "Change prices later" at bounding box center [26, 353] width 1 height 1
radio input "true"
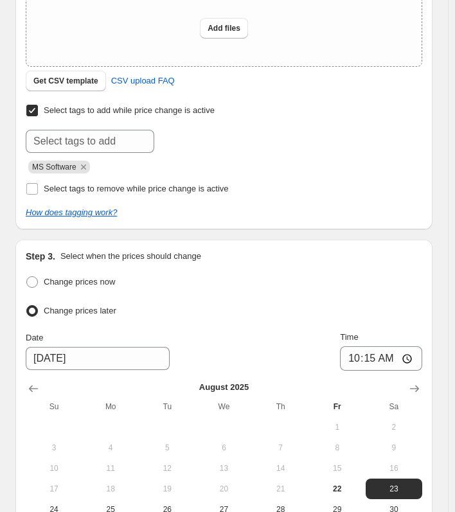
scroll to position [368, 0]
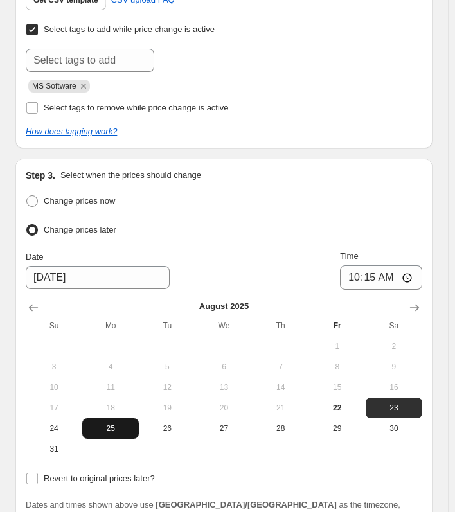
click at [115, 426] on span "25" at bounding box center [110, 428] width 46 height 10
type input "[DATE]"
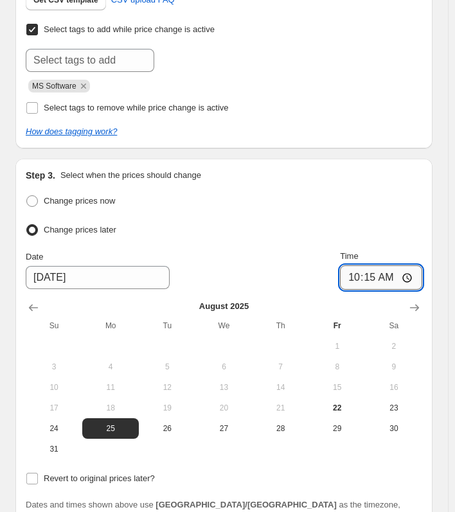
click at [382, 273] on input "10:15" at bounding box center [381, 277] width 82 height 24
type input "00:20"
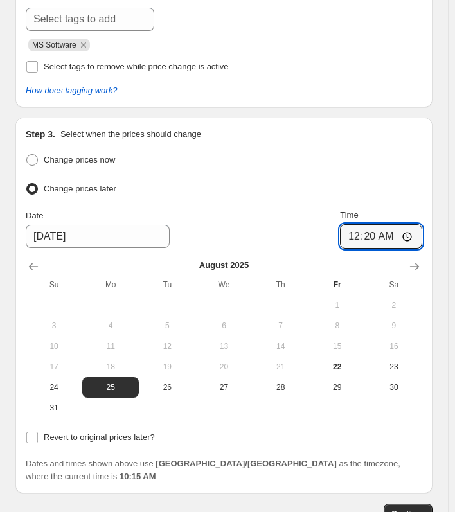
scroll to position [495, 0]
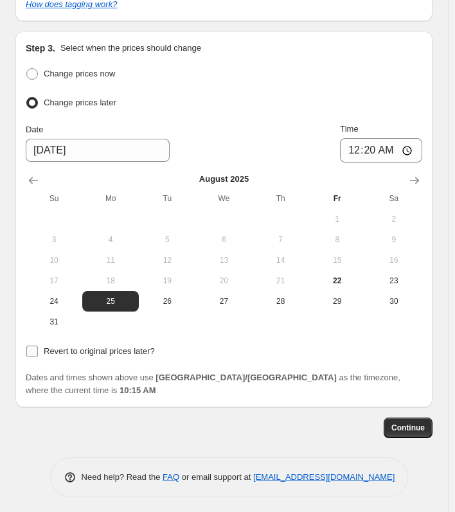
click at [127, 348] on span "Revert to original prices later?" at bounding box center [99, 351] width 111 height 10
click at [38, 348] on input "Revert to original prices later?" at bounding box center [32, 352] width 12 height 12
checkbox input "true"
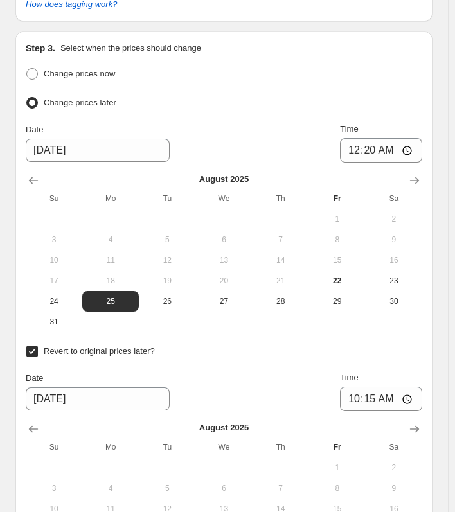
scroll to position [624, 0]
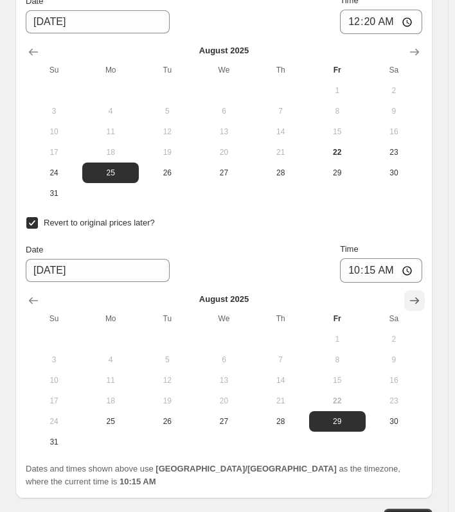
click at [421, 297] on icon "Show next month, September 2025" at bounding box center [414, 300] width 13 height 13
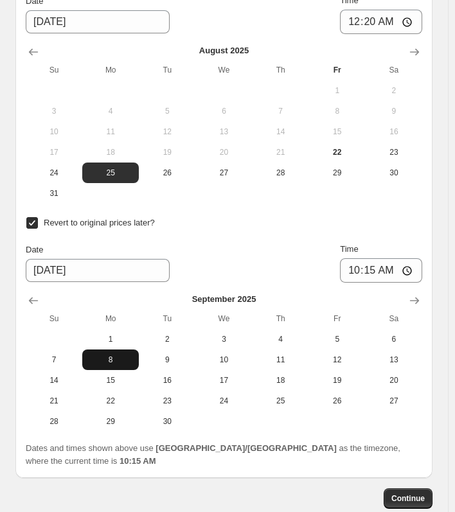
click at [121, 357] on span "8" at bounding box center [110, 360] width 46 height 10
type input "[DATE]"
click at [375, 263] on input "10:15" at bounding box center [381, 270] width 82 height 24
type input "00:20"
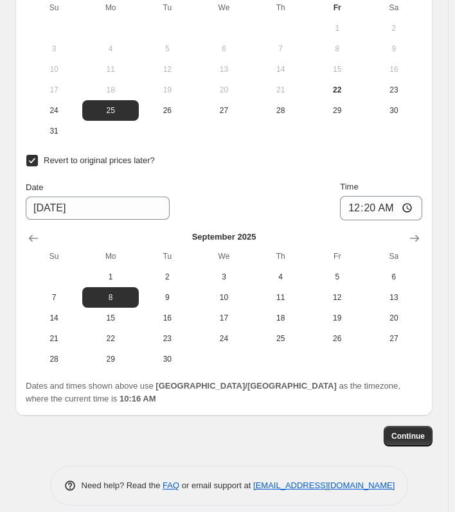
scroll to position [720, 0]
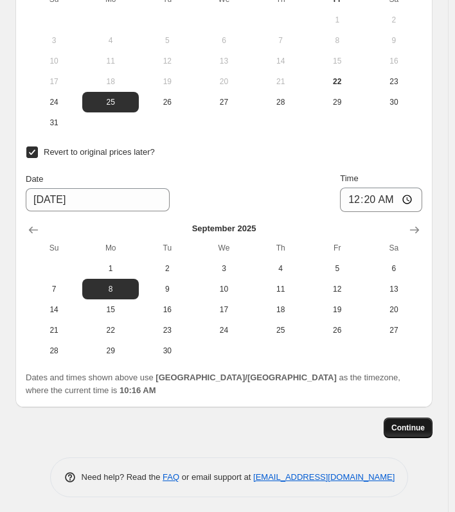
click at [410, 423] on span "Continue" at bounding box center [407, 428] width 33 height 10
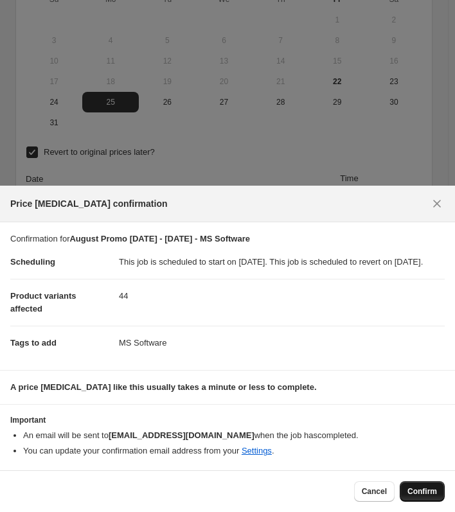
click at [416, 496] on span "Confirm" at bounding box center [422, 491] width 30 height 10
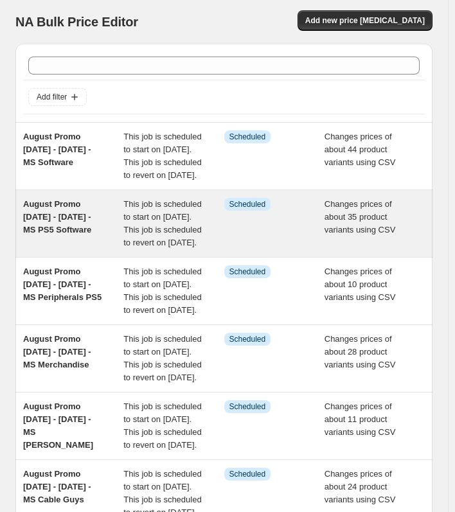
click at [135, 243] on span "This job is scheduled to start on [DATE]. This job is scheduled to revert on [D…" at bounding box center [162, 223] width 78 height 48
